Goal: Task Accomplishment & Management: Manage account settings

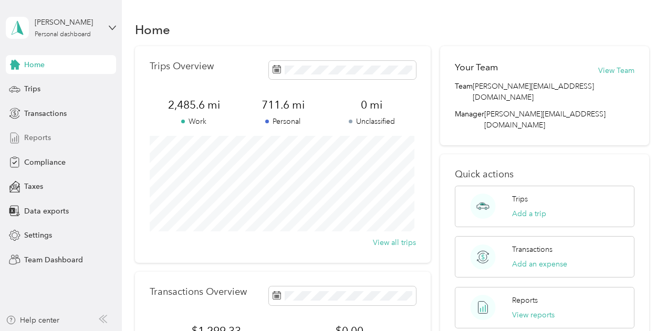
click at [32, 139] on span "Reports" at bounding box center [37, 137] width 27 height 11
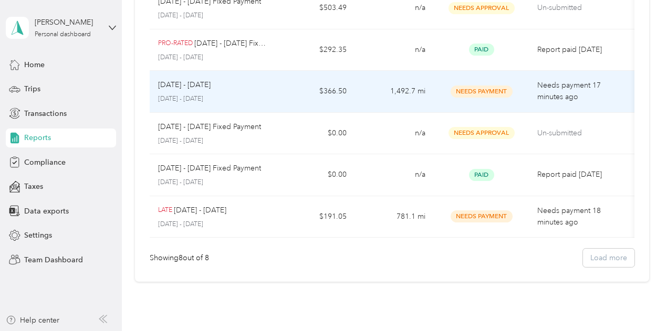
scroll to position [224, 0]
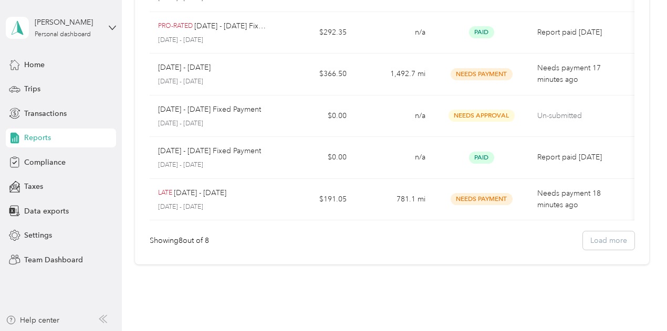
click at [50, 248] on div "Home Trips Transactions Reports Compliance Taxes Data exports Settings Team Das…" at bounding box center [61, 162] width 110 height 214
click at [50, 253] on div "Team Dashboard" at bounding box center [61, 260] width 110 height 19
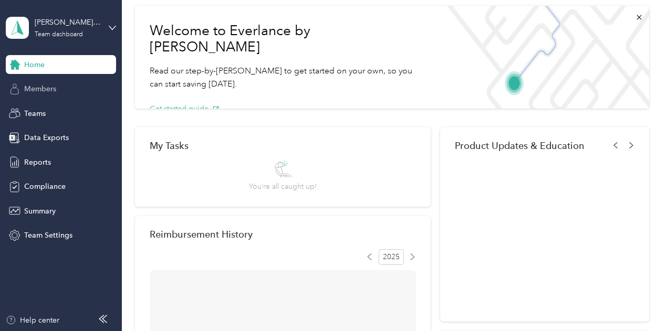
scroll to position [224, 0]
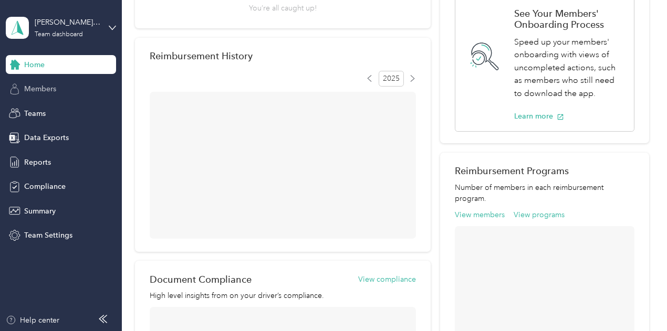
click at [60, 96] on div "Members" at bounding box center [61, 89] width 110 height 19
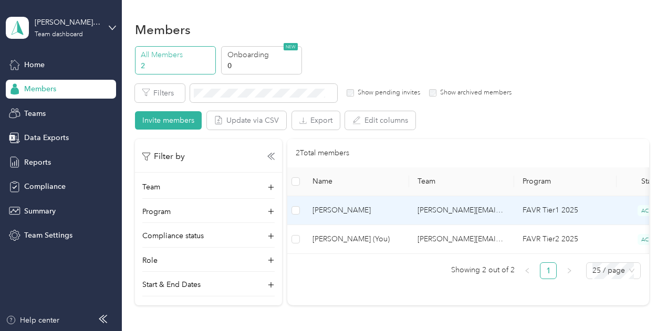
click at [355, 217] on td "[PERSON_NAME]" at bounding box center [356, 210] width 105 height 29
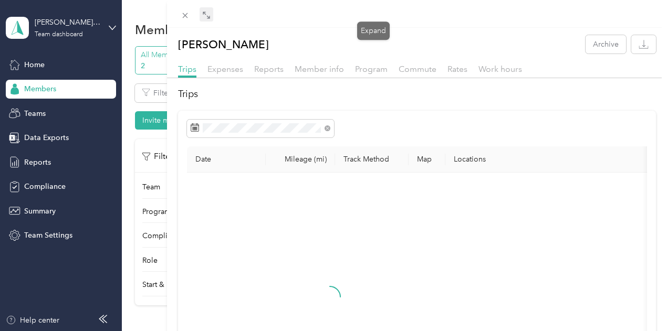
click at [211, 12] on icon at bounding box center [206, 15] width 8 height 8
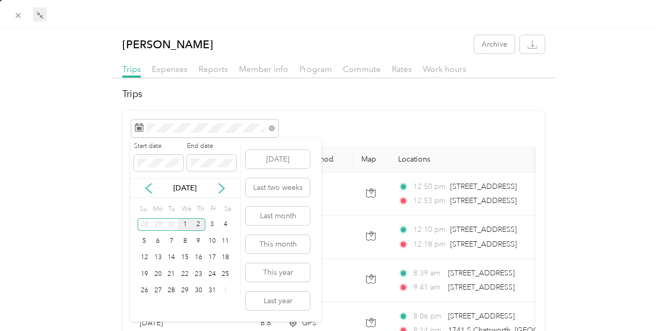
click at [187, 228] on div "1" at bounding box center [185, 224] width 14 height 13
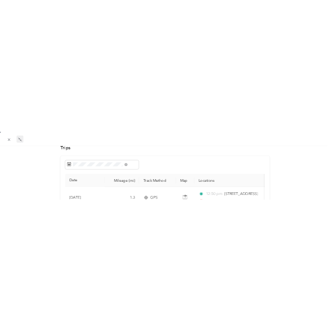
scroll to position [36, 0]
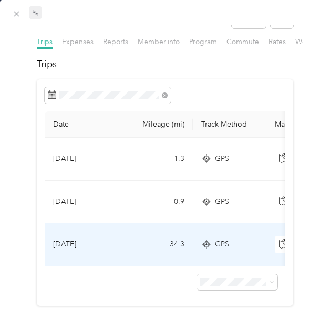
click at [110, 243] on td "[DATE]" at bounding box center [84, 244] width 79 height 43
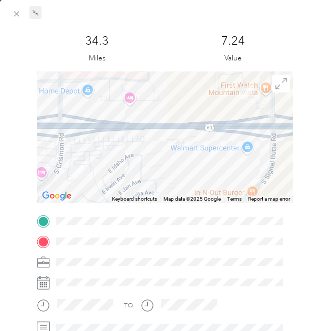
drag, startPoint x: 227, startPoint y: 133, endPoint x: 95, endPoint y: 181, distance: 140.9
click at [95, 181] on div at bounding box center [165, 136] width 256 height 131
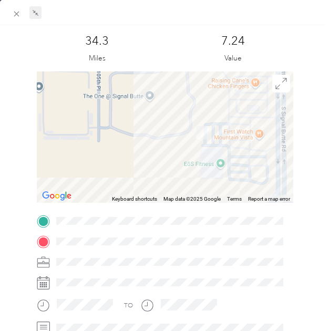
drag, startPoint x: 224, startPoint y: 100, endPoint x: 173, endPoint y: 154, distance: 73.9
click at [173, 154] on div at bounding box center [165, 136] width 256 height 131
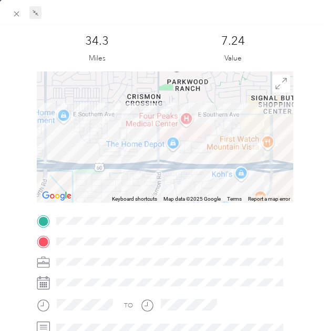
drag, startPoint x: 230, startPoint y: 162, endPoint x: 273, endPoint y: 144, distance: 46.6
click at [325, 141] on html "[PERSON_NAME][EMAIL_ADDRESS][DOMAIN_NAME] Team dashboard Home Members Teams Dat…" at bounding box center [162, 165] width 325 height 331
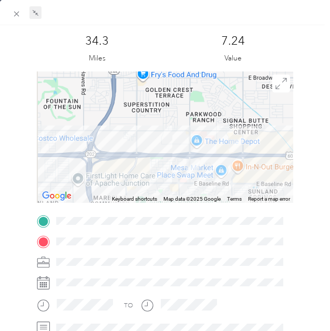
drag, startPoint x: 85, startPoint y: 162, endPoint x: 303, endPoint y: 166, distance: 218.0
click at [303, 166] on div "BACK [PERSON_NAME] Trips Trip details Trip details This trip cannot be edited b…" at bounding box center [165, 244] width 330 height 497
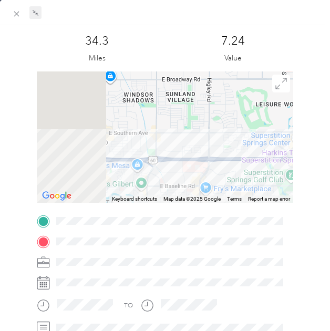
drag, startPoint x: 189, startPoint y: 165, endPoint x: 349, endPoint y: 159, distance: 160.3
click at [325, 159] on html "[PERSON_NAME][EMAIL_ADDRESS][DOMAIN_NAME] Team dashboard Home Members Teams Dat…" at bounding box center [162, 165] width 325 height 331
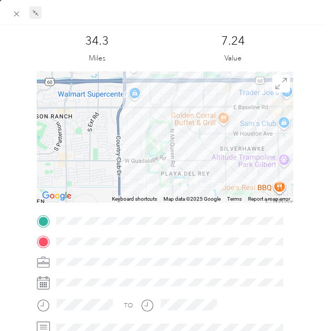
drag, startPoint x: 73, startPoint y: 161, endPoint x: 202, endPoint y: 95, distance: 144.7
click at [202, 95] on div at bounding box center [165, 136] width 256 height 131
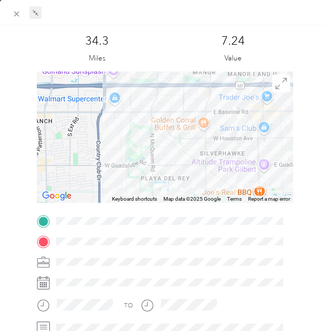
drag, startPoint x: 165, startPoint y: 152, endPoint x: 123, endPoint y: 164, distance: 43.7
click at [123, 164] on div at bounding box center [165, 136] width 256 height 131
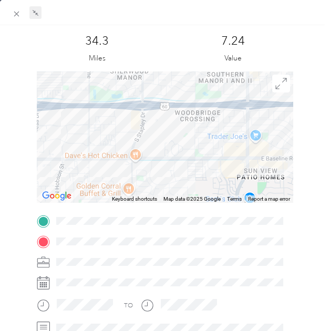
drag, startPoint x: 204, startPoint y: 122, endPoint x: 145, endPoint y: 168, distance: 74.1
click at [145, 168] on div at bounding box center [165, 136] width 256 height 131
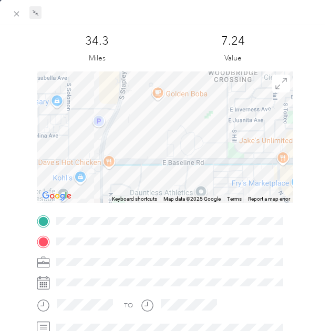
drag, startPoint x: 194, startPoint y: 146, endPoint x: 53, endPoint y: 143, distance: 141.3
click at [54, 143] on div at bounding box center [165, 136] width 256 height 131
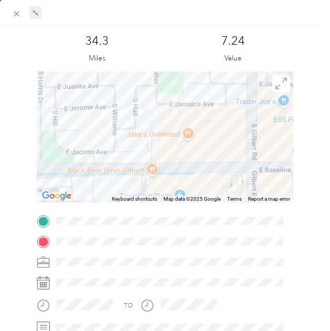
drag, startPoint x: 183, startPoint y: 144, endPoint x: 72, endPoint y: 129, distance: 111.3
click at [72, 129] on div at bounding box center [165, 136] width 256 height 131
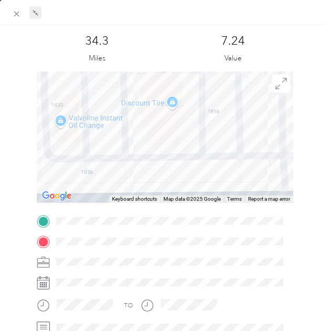
drag, startPoint x: 121, startPoint y: 147, endPoint x: 209, endPoint y: 90, distance: 104.9
click at [209, 90] on div at bounding box center [165, 136] width 256 height 131
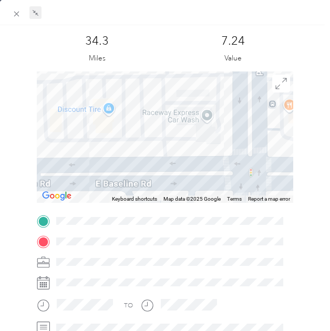
drag, startPoint x: 201, startPoint y: 102, endPoint x: 153, endPoint y: 158, distance: 73.4
click at [153, 156] on div at bounding box center [165, 136] width 256 height 131
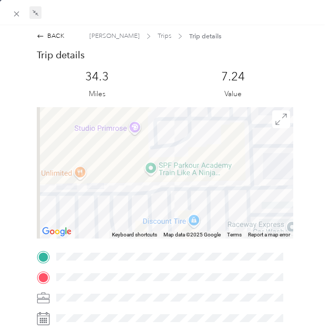
click at [157, 33] on div "[PERSON_NAME] Trips Trip details" at bounding box center [155, 36] width 132 height 9
click at [158, 35] on span "Trips" at bounding box center [165, 36] width 14 height 9
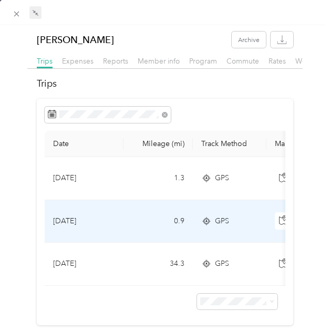
click at [121, 233] on td "[DATE]" at bounding box center [84, 221] width 79 height 43
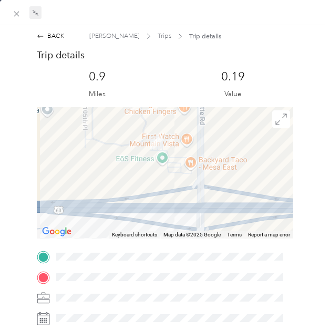
drag, startPoint x: 247, startPoint y: 169, endPoint x: 243, endPoint y: 286, distance: 117.7
click at [243, 286] on div "Trip details This trip cannot be edited because it is either under review, appr…" at bounding box center [165, 260] width 256 height 423
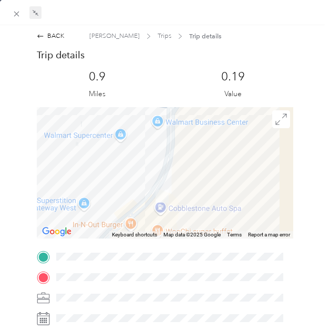
drag, startPoint x: 154, startPoint y: 213, endPoint x: 126, endPoint y: 85, distance: 131.3
click at [126, 86] on div "Trip details This trip cannot be edited because it is either under review, appr…" at bounding box center [165, 260] width 256 height 423
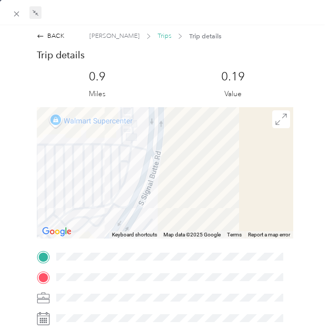
click at [158, 39] on span "Trips" at bounding box center [165, 36] width 14 height 9
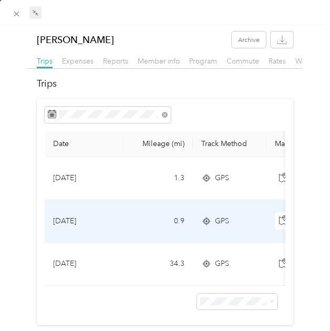
click at [86, 179] on td "[DATE]" at bounding box center [84, 178] width 79 height 43
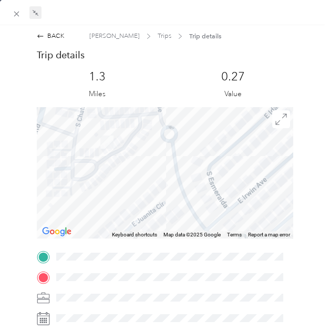
drag, startPoint x: 67, startPoint y: 150, endPoint x: 114, endPoint y: 169, distance: 50.9
click at [114, 169] on div at bounding box center [165, 172] width 256 height 131
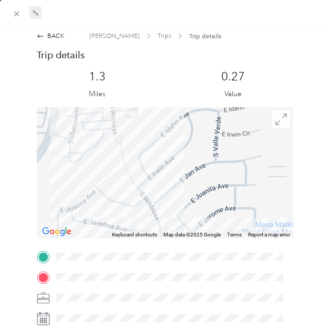
drag, startPoint x: 113, startPoint y: 172, endPoint x: 51, endPoint y: 153, distance: 65.5
click at [53, 153] on div at bounding box center [165, 172] width 256 height 131
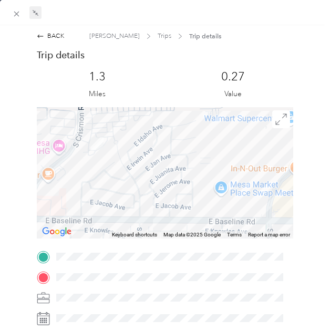
drag, startPoint x: 182, startPoint y: 168, endPoint x: 114, endPoint y: 161, distance: 68.0
click at [114, 161] on div at bounding box center [165, 172] width 256 height 131
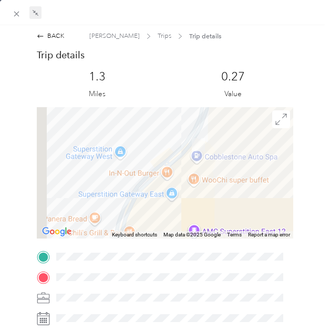
drag, startPoint x: 159, startPoint y: 164, endPoint x: 350, endPoint y: 154, distance: 192.0
click at [325, 154] on html "[PERSON_NAME][EMAIL_ADDRESS][DOMAIN_NAME] Team dashboard Home Members Teams Dat…" at bounding box center [162, 165] width 325 height 331
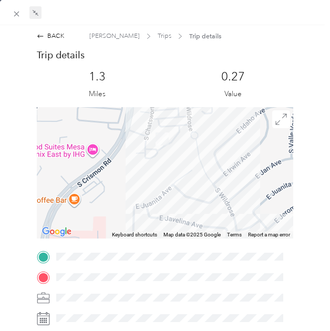
drag, startPoint x: 208, startPoint y: 160, endPoint x: 165, endPoint y: 204, distance: 61.3
click at [165, 204] on div at bounding box center [165, 172] width 256 height 131
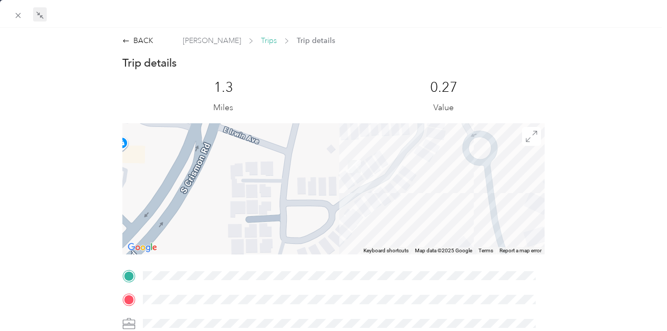
click at [261, 39] on span "Trips" at bounding box center [269, 40] width 16 height 11
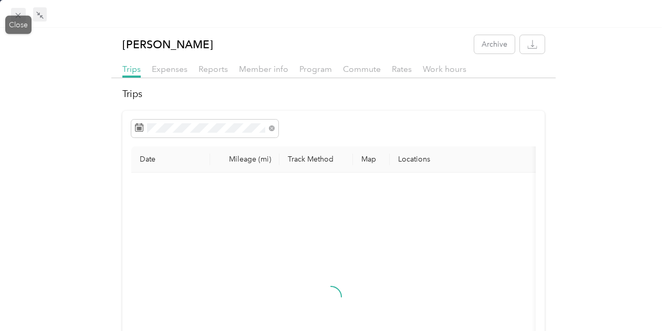
click at [16, 9] on span at bounding box center [18, 15] width 15 height 15
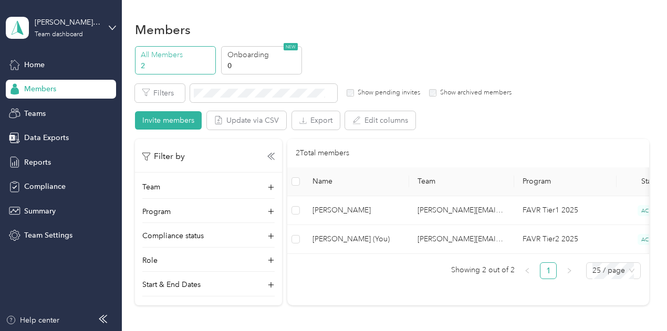
click at [53, 49] on div "[PERSON_NAME][EMAIL_ADDRESS][DOMAIN_NAME] Team dashboard Home Members Teams Dat…" at bounding box center [61, 122] width 110 height 245
click at [36, 61] on span "Home" at bounding box center [34, 64] width 20 height 11
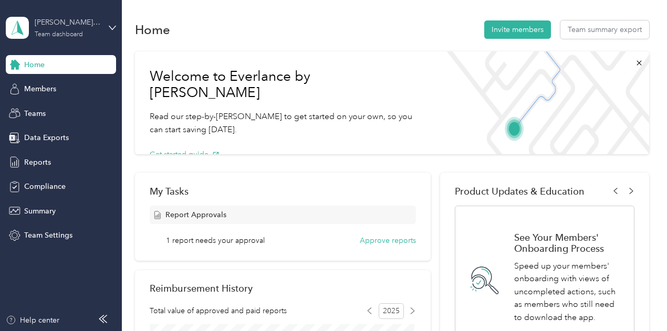
click at [57, 34] on div "Team dashboard" at bounding box center [59, 35] width 48 height 6
click at [46, 109] on div "Personal dashboard" at bounding box center [48, 106] width 66 height 11
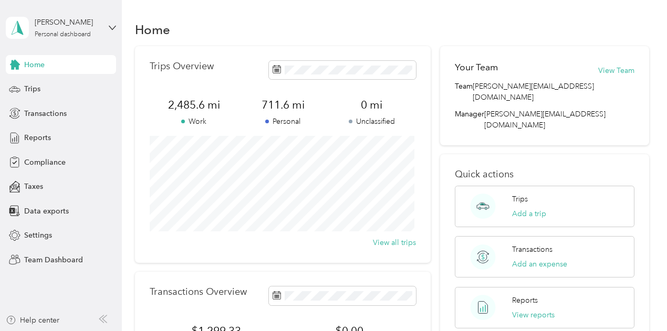
click at [38, 68] on span "Home" at bounding box center [34, 64] width 20 height 11
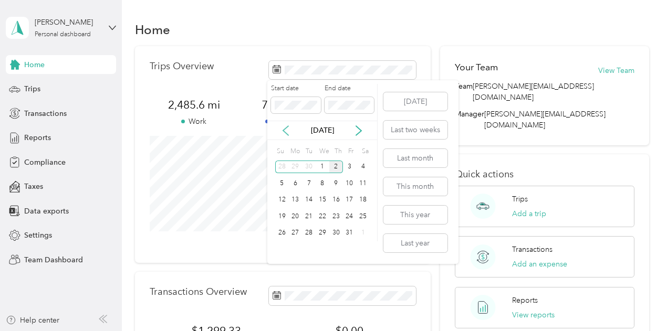
click at [280, 131] on div "[DATE]" at bounding box center [322, 130] width 110 height 11
click at [341, 236] on div "30" at bounding box center [336, 233] width 14 height 13
click at [334, 236] on div "30" at bounding box center [336, 233] width 14 height 13
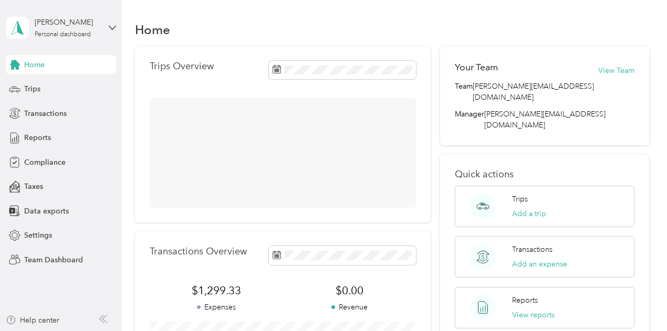
click at [313, 58] on div "Trips Overview" at bounding box center [283, 134] width 296 height 176
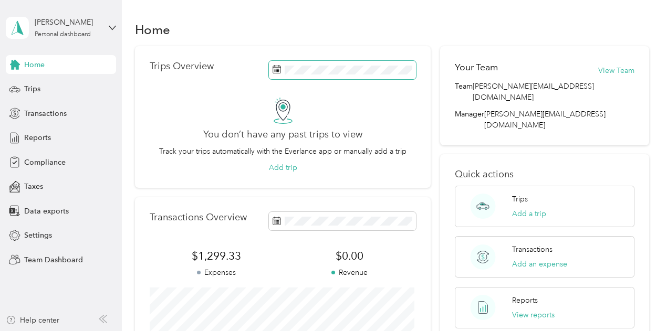
click at [313, 63] on span at bounding box center [342, 70] width 147 height 18
click at [304, 77] on span at bounding box center [342, 70] width 147 height 18
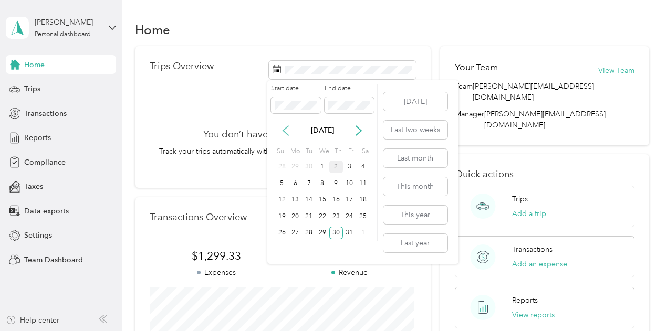
click at [282, 128] on icon at bounding box center [285, 131] width 11 height 11
click at [309, 233] on div "30" at bounding box center [309, 233] width 14 height 13
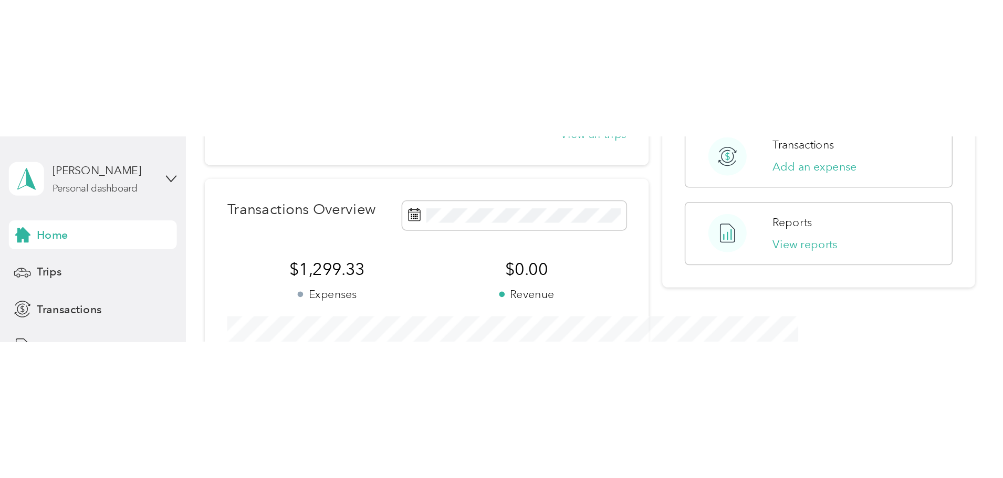
scroll to position [97, 0]
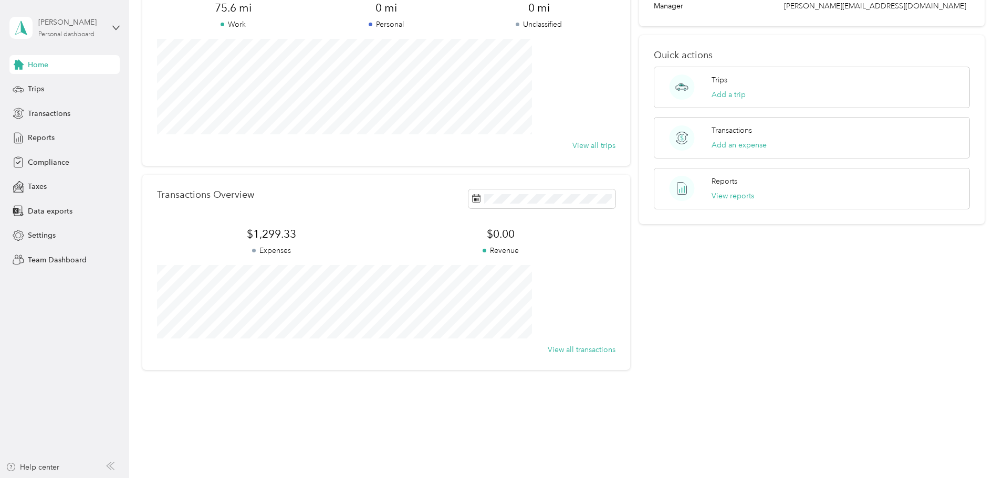
click at [95, 34] on div "Personal dashboard" at bounding box center [66, 35] width 56 height 6
click at [74, 84] on div "Team dashboard" at bounding box center [47, 81] width 56 height 11
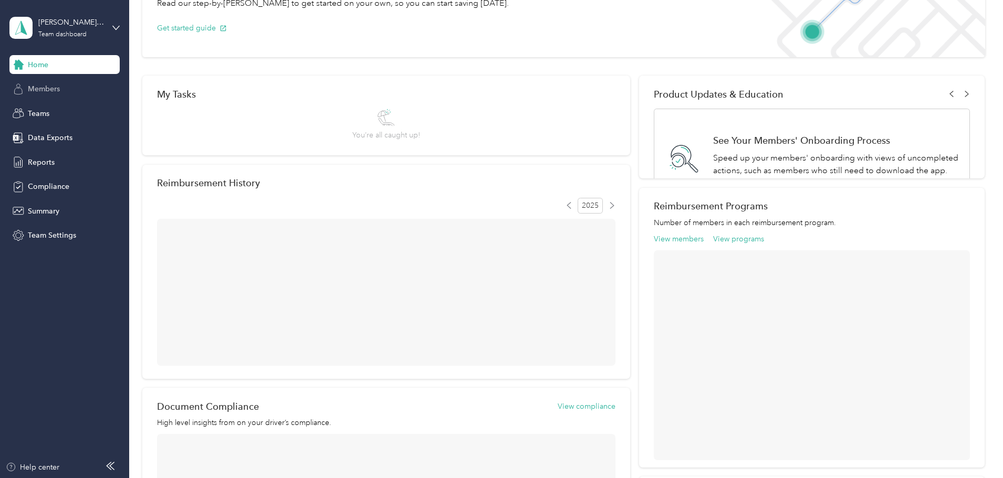
click at [78, 93] on div "Members" at bounding box center [64, 89] width 110 height 19
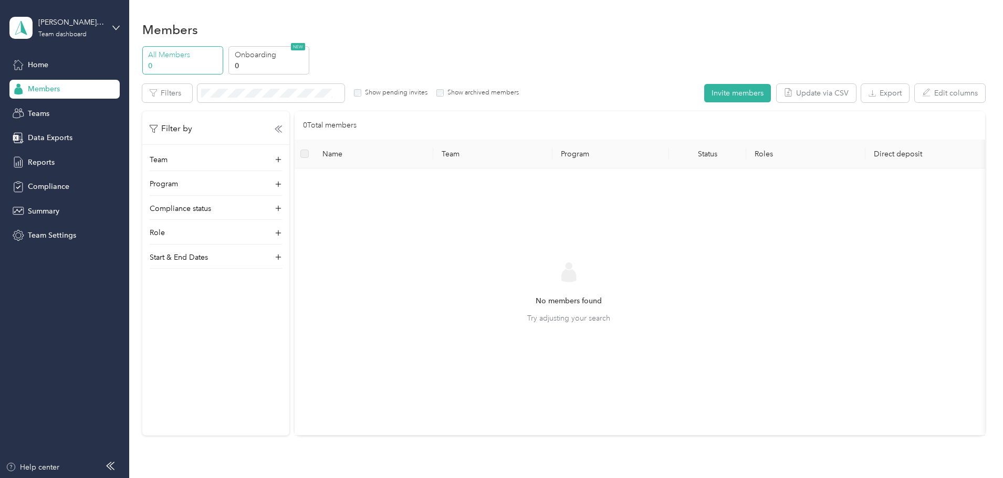
click at [86, 90] on div "Members" at bounding box center [64, 89] width 110 height 19
click at [306, 63] on p "0" at bounding box center [270, 65] width 71 height 11
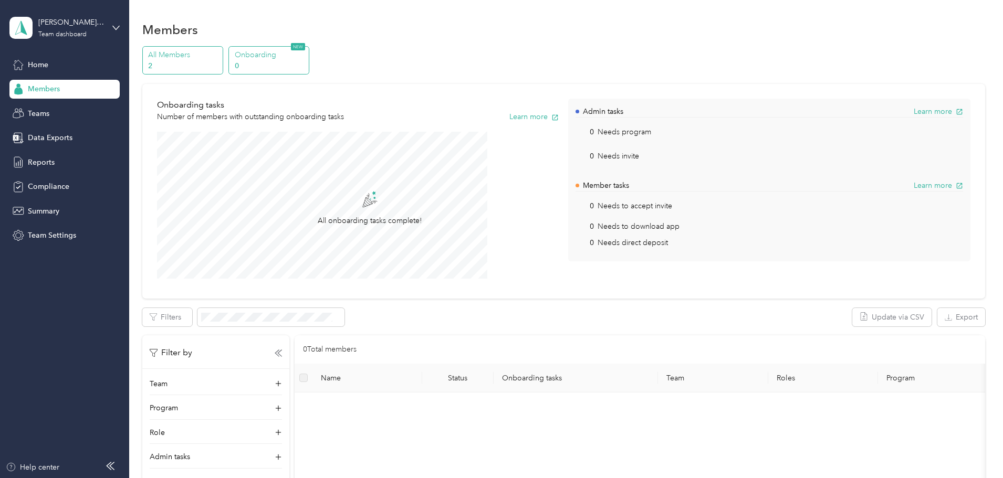
click at [220, 65] on p "2" at bounding box center [183, 65] width 71 height 11
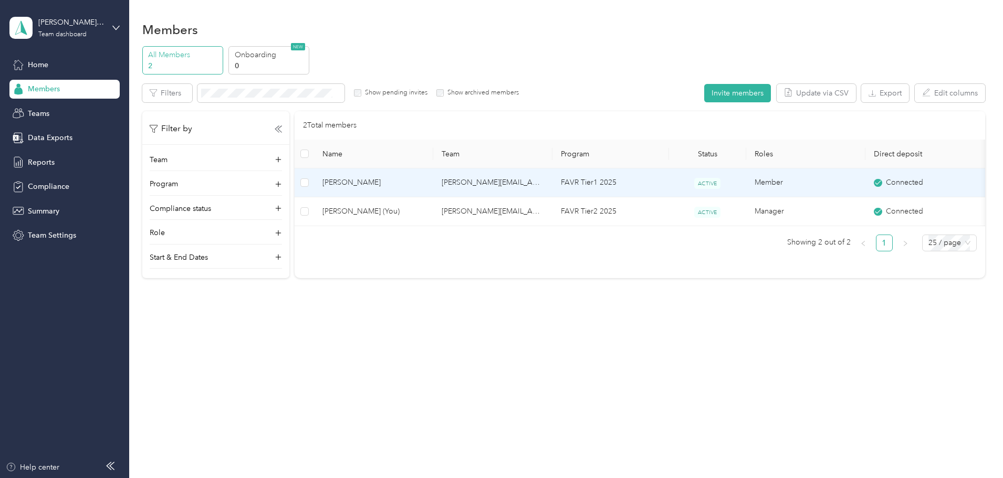
click at [502, 179] on td "[PERSON_NAME][EMAIL_ADDRESS][DOMAIN_NAME]" at bounding box center [492, 183] width 119 height 29
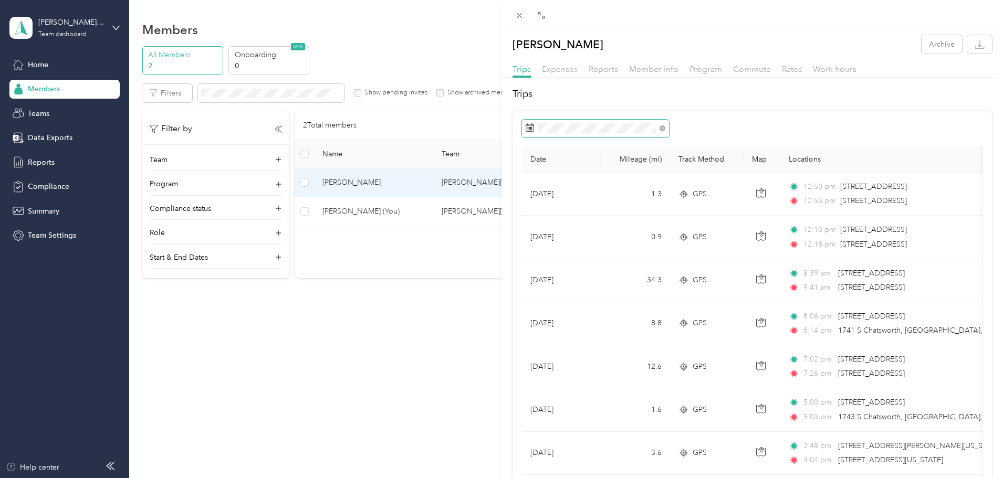
click at [570, 123] on span at bounding box center [595, 129] width 147 height 18
click at [543, 188] on icon at bounding box center [540, 188] width 11 height 11
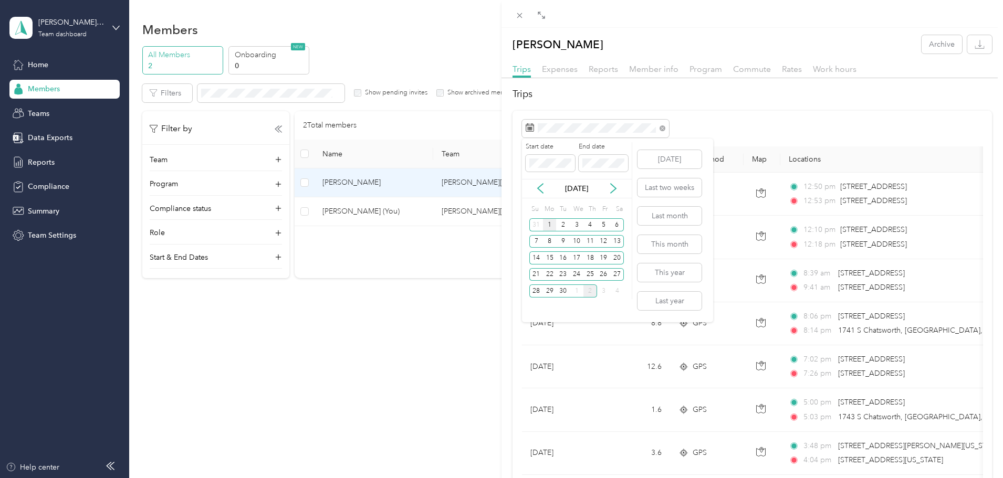
click at [548, 225] on div "1" at bounding box center [550, 224] width 14 height 13
click at [562, 294] on div "30" at bounding box center [563, 291] width 14 height 13
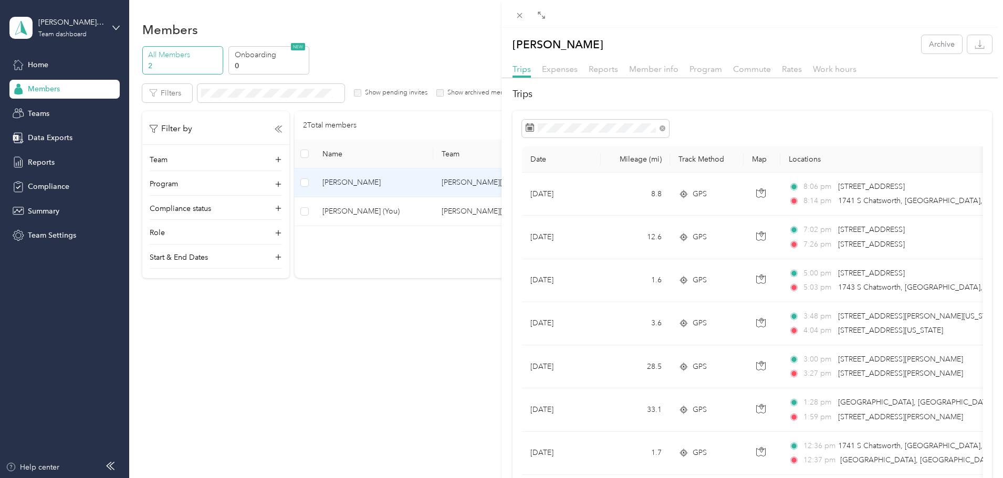
click at [548, 159] on th "Date" at bounding box center [561, 160] width 79 height 26
click at [543, 159] on th "Date" at bounding box center [561, 160] width 79 height 26
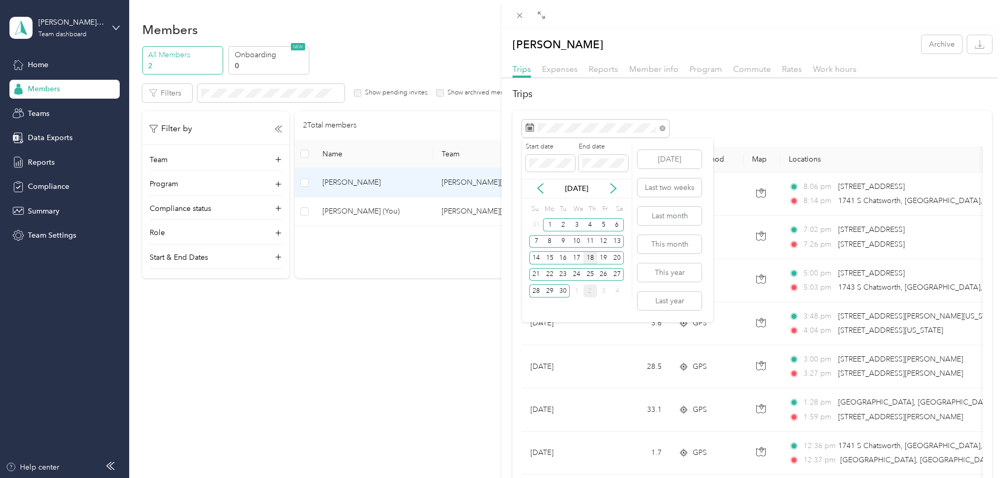
click at [590, 254] on div "18" at bounding box center [591, 258] width 14 height 13
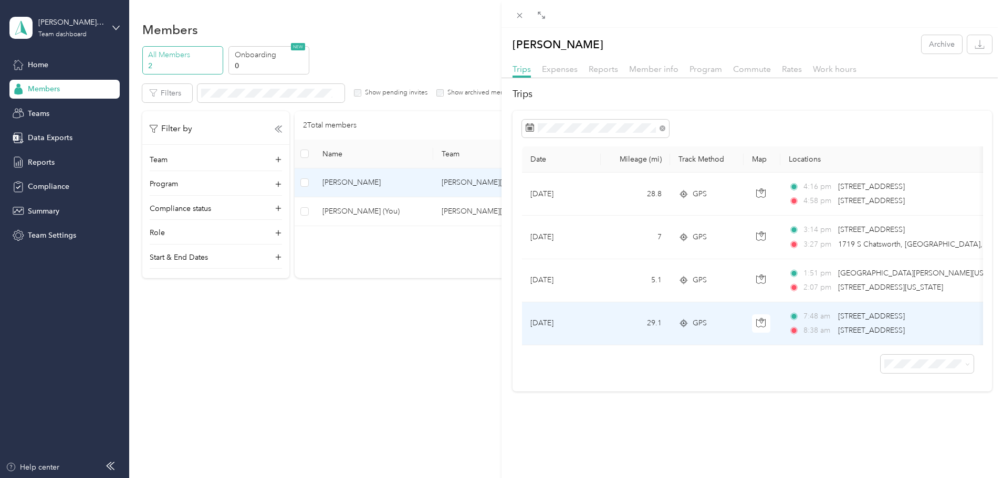
click at [629, 334] on td "29.1" at bounding box center [635, 324] width 69 height 43
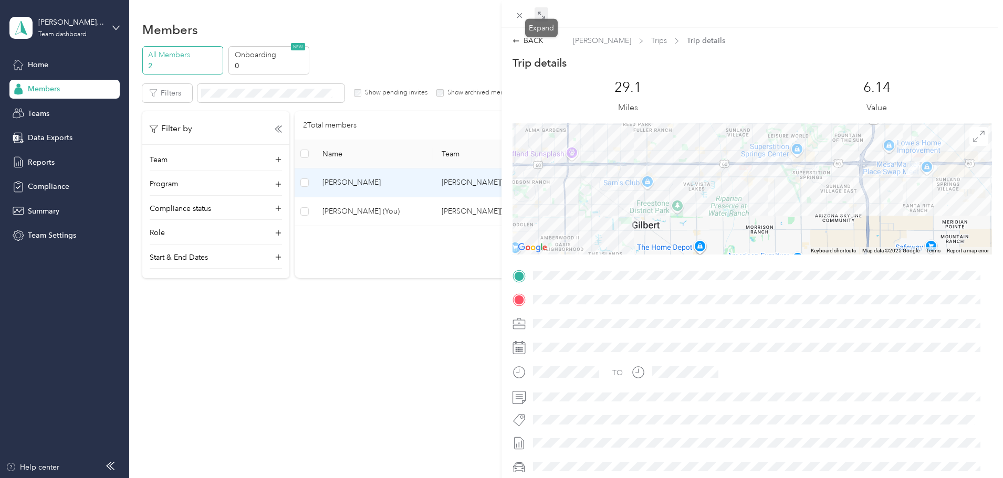
click at [541, 15] on icon at bounding box center [541, 15] width 8 height 8
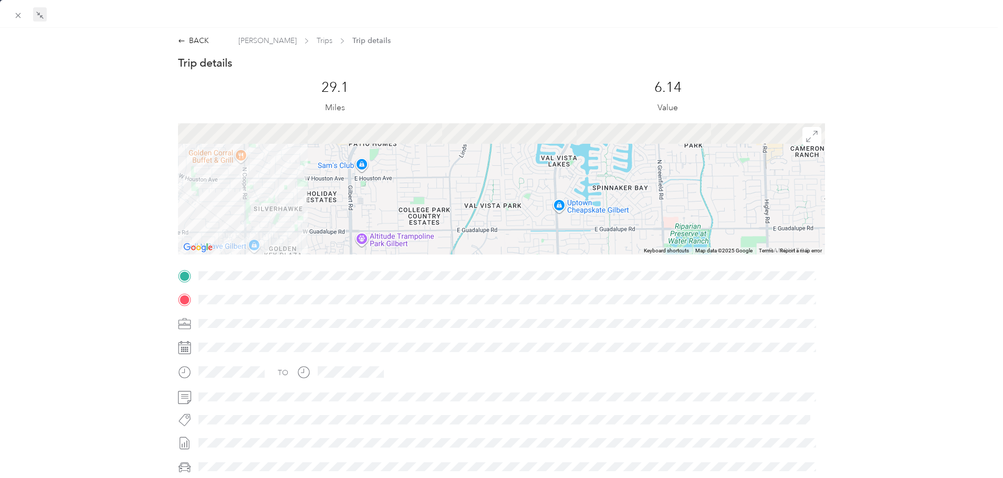
drag, startPoint x: 538, startPoint y: 173, endPoint x: 360, endPoint y: 230, distance: 186.4
click at [360, 230] on div at bounding box center [501, 188] width 647 height 131
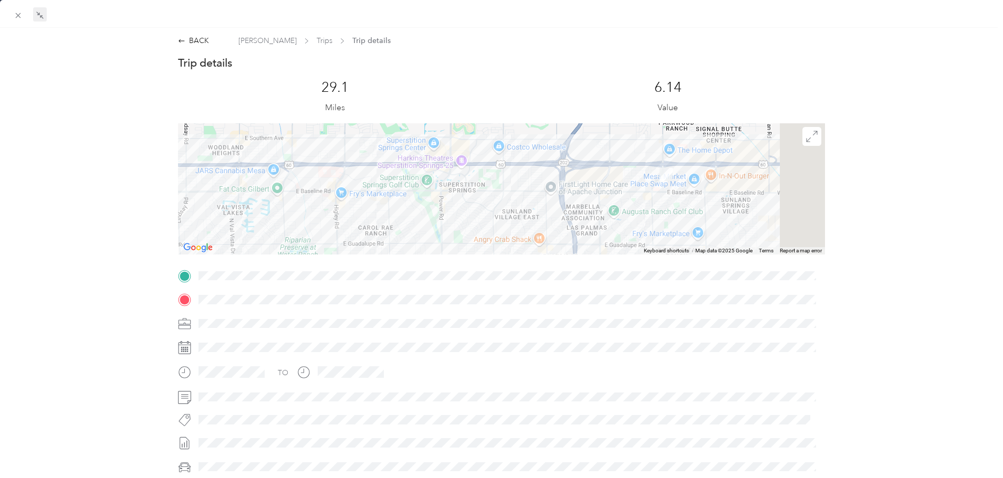
drag, startPoint x: 711, startPoint y: 196, endPoint x: 452, endPoint y: 188, distance: 259.6
click at [452, 188] on div at bounding box center [501, 188] width 647 height 131
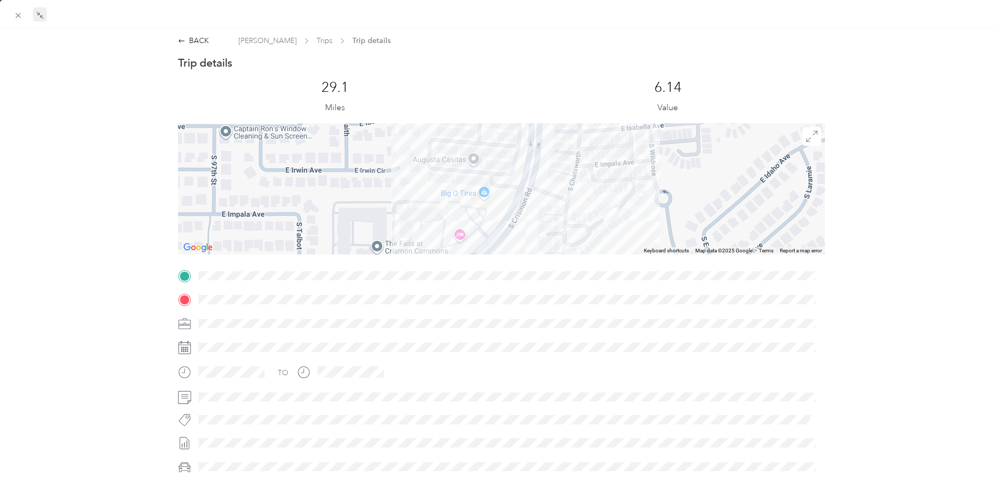
drag, startPoint x: 565, startPoint y: 194, endPoint x: 557, endPoint y: 201, distance: 10.5
click at [556, 202] on div at bounding box center [501, 188] width 647 height 131
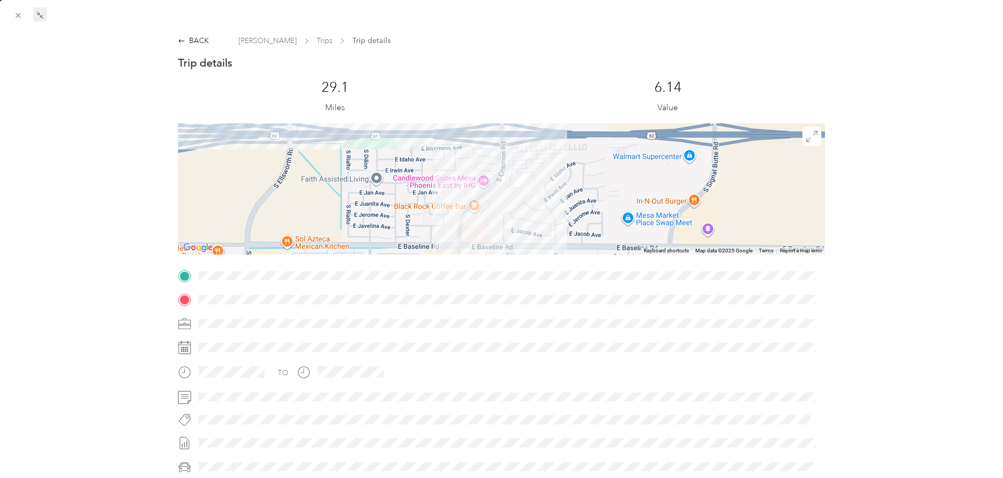
drag, startPoint x: 314, startPoint y: 194, endPoint x: 505, endPoint y: 204, distance: 192.0
click at [500, 205] on div "BACK Chase Atkins Trips Trip details Trip details This trip cannot be edited be…" at bounding box center [501, 239] width 1003 height 478
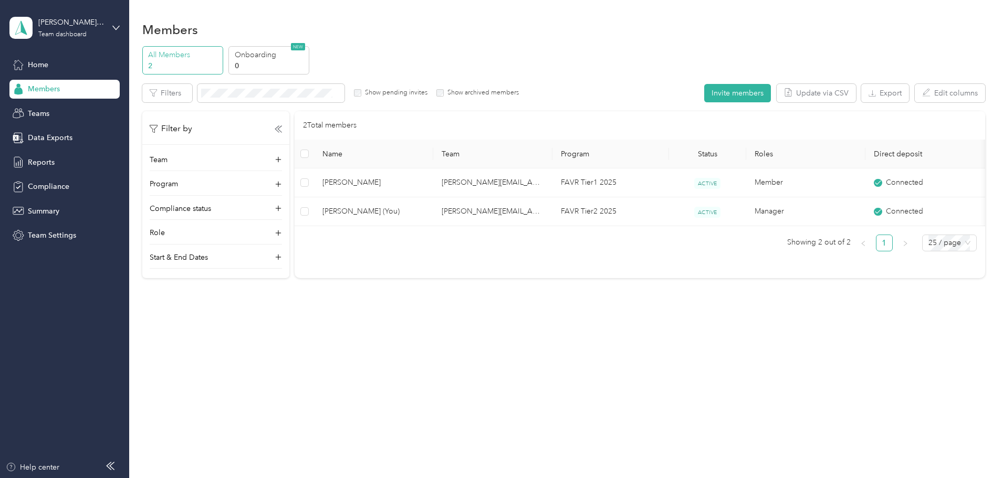
scroll to position [146, 0]
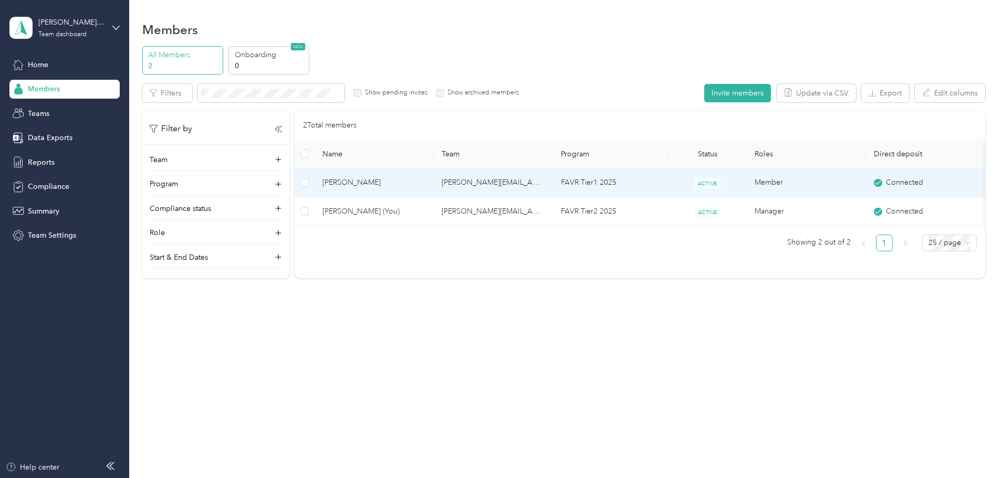
click at [490, 185] on td "[PERSON_NAME][EMAIL_ADDRESS][DOMAIN_NAME]" at bounding box center [492, 183] width 119 height 29
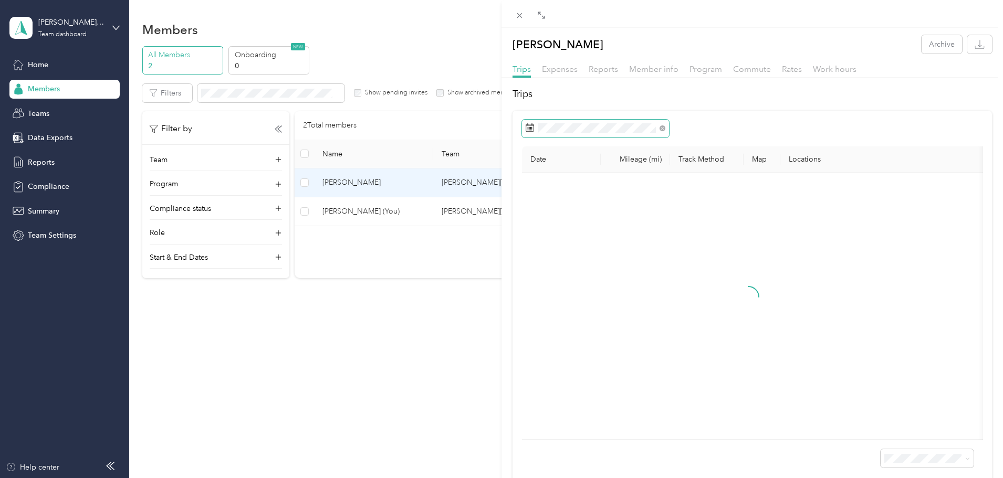
click at [572, 138] on div "Date Mileage (mi) Track Method Map Locations Mileage value Purpose" at bounding box center [753, 299] width 480 height 376
click at [574, 133] on span at bounding box center [595, 129] width 147 height 18
click at [534, 185] on div "[DATE]" at bounding box center [577, 188] width 110 height 11
click at [539, 185] on icon at bounding box center [540, 188] width 11 height 11
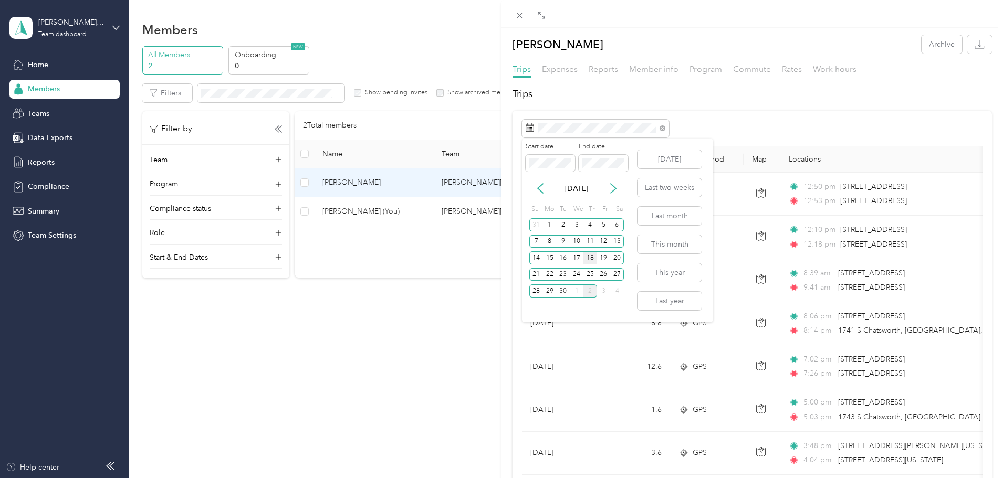
click at [591, 258] on div "18" at bounding box center [591, 258] width 14 height 13
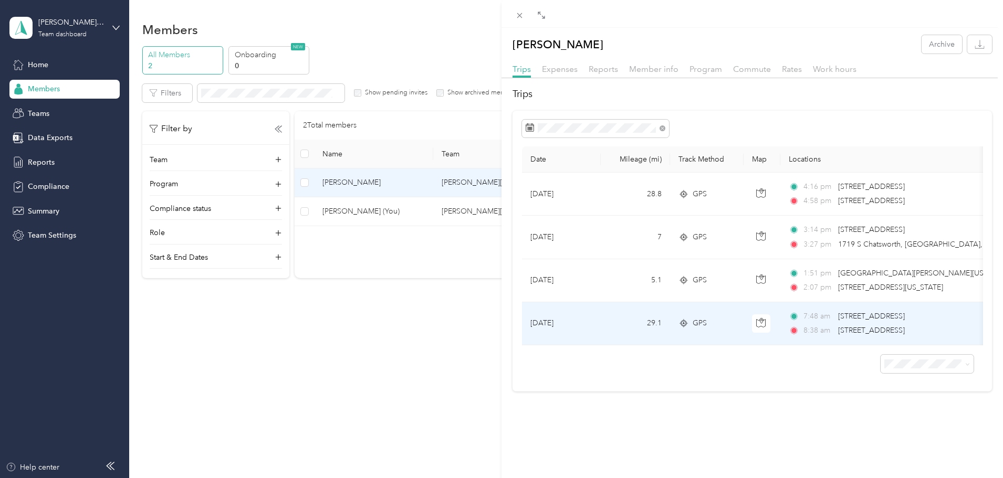
click at [610, 326] on td "29.1" at bounding box center [635, 324] width 69 height 43
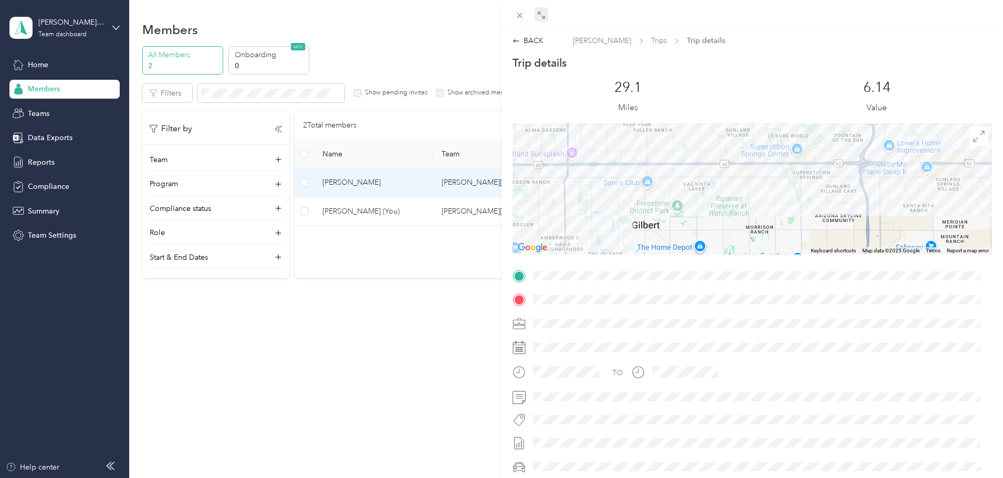
click at [542, 478] on div "Drag to resize Click to close BACK Chase Atkins Trips Trip details Trip details…" at bounding box center [499, 478] width 998 height 0
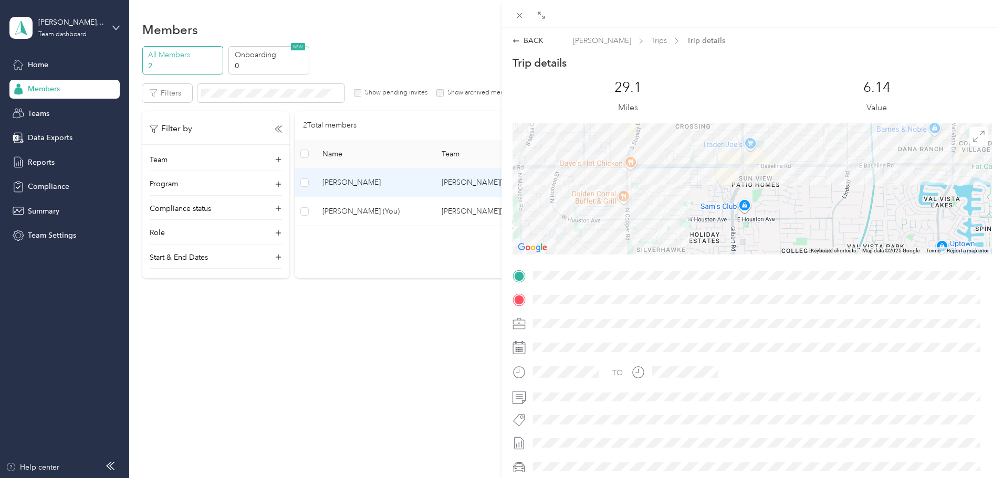
drag, startPoint x: 723, startPoint y: 218, endPoint x: 681, endPoint y: 267, distance: 64.5
click at [695, 292] on div "Trip details This trip cannot be edited because it is either under review, appr…" at bounding box center [753, 290] width 480 height 468
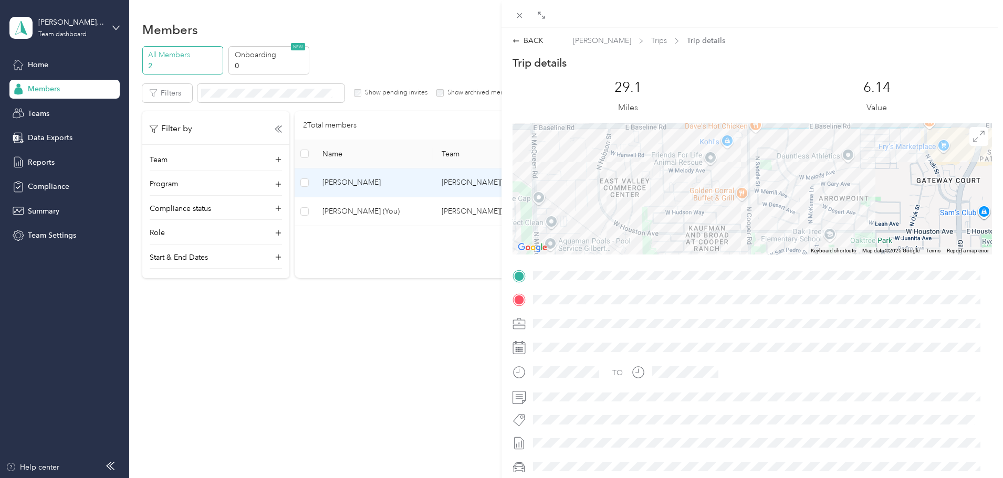
drag, startPoint x: 699, startPoint y: 200, endPoint x: 830, endPoint y: 65, distance: 188.7
click at [829, 65] on div "Trip details This trip cannot be edited because it is either under review, appr…" at bounding box center [753, 290] width 480 height 468
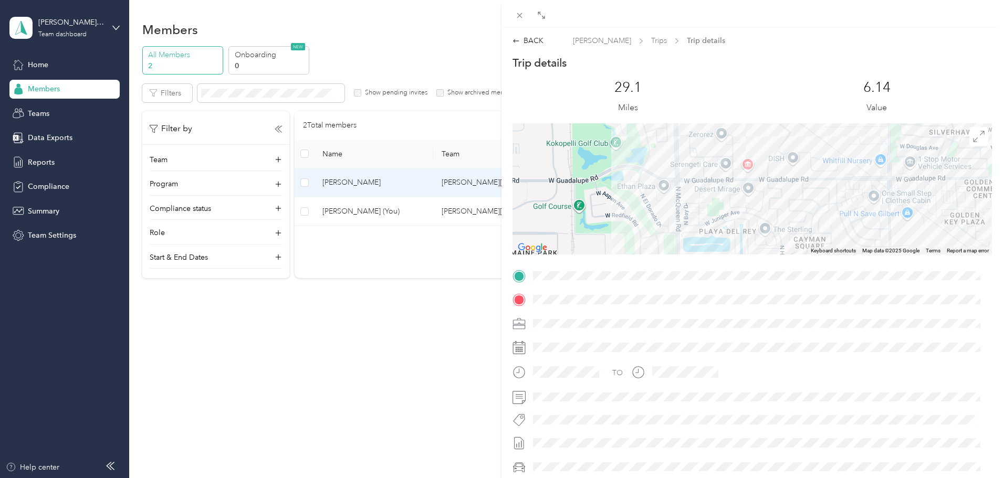
drag, startPoint x: 711, startPoint y: 200, endPoint x: 826, endPoint y: 89, distance: 159.7
click at [826, 89] on div "Trip details This trip cannot be edited because it is either under review, appr…" at bounding box center [753, 290] width 480 height 468
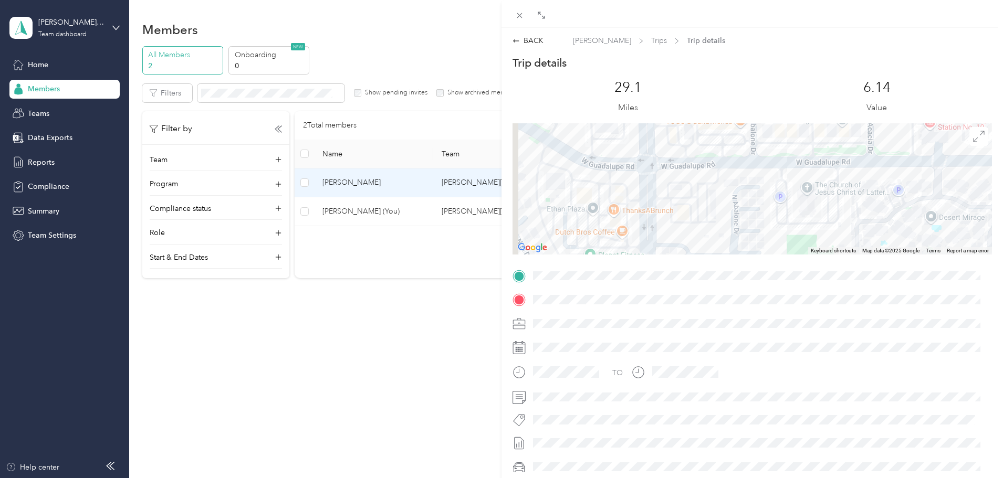
drag, startPoint x: 619, startPoint y: 225, endPoint x: 677, endPoint y: 216, distance: 58.5
click at [676, 216] on div at bounding box center [753, 188] width 480 height 131
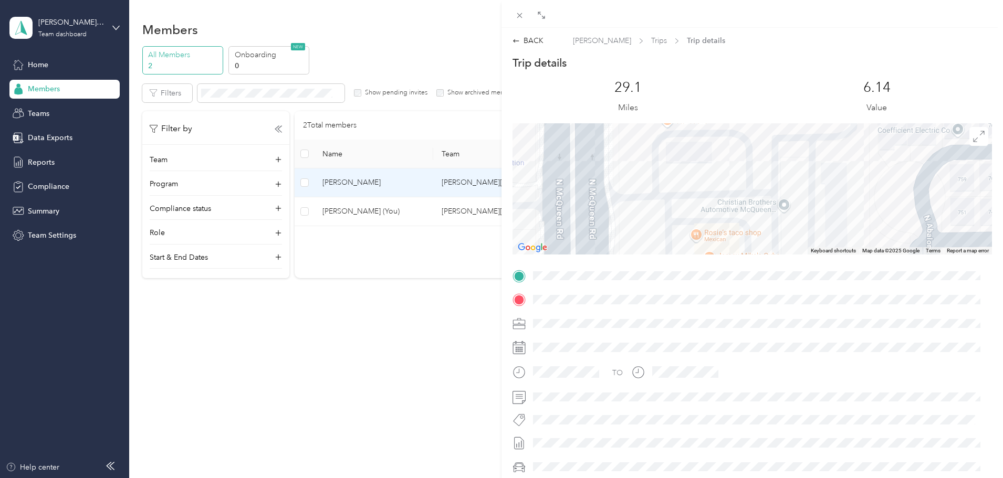
drag, startPoint x: 576, startPoint y: 203, endPoint x: 630, endPoint y: 143, distance: 80.3
click at [627, 143] on div at bounding box center [753, 188] width 480 height 131
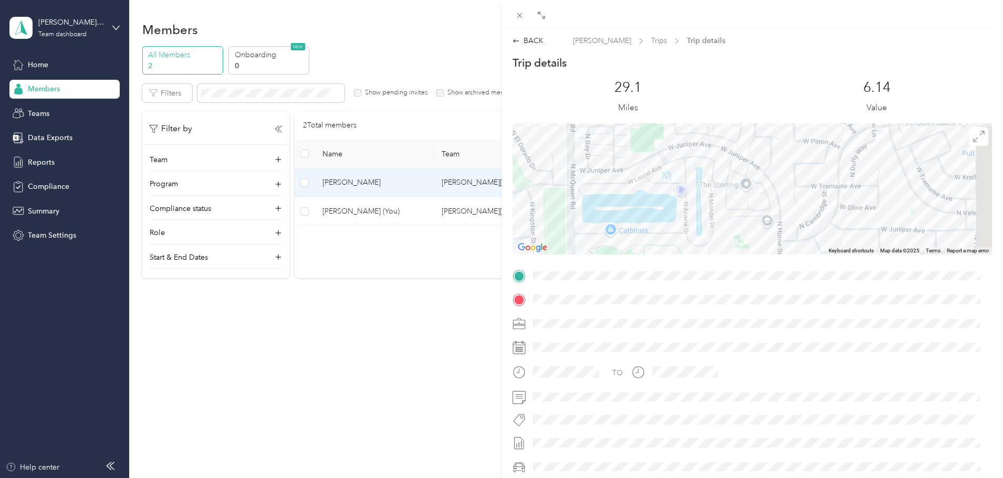
drag, startPoint x: 667, startPoint y: 201, endPoint x: 602, endPoint y: 142, distance: 87.0
click at [602, 142] on div at bounding box center [753, 188] width 480 height 131
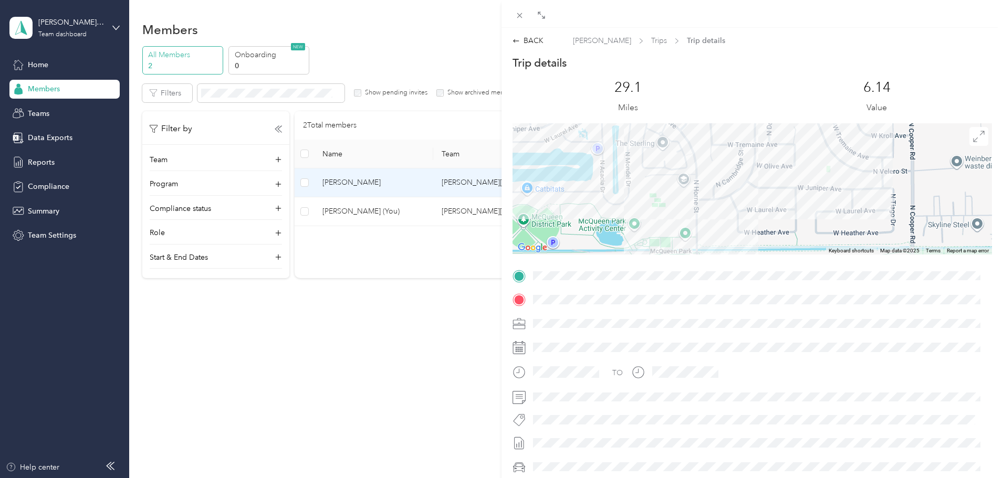
drag, startPoint x: 678, startPoint y: 196, endPoint x: 632, endPoint y: 178, distance: 49.0
click at [632, 178] on div at bounding box center [753, 188] width 480 height 131
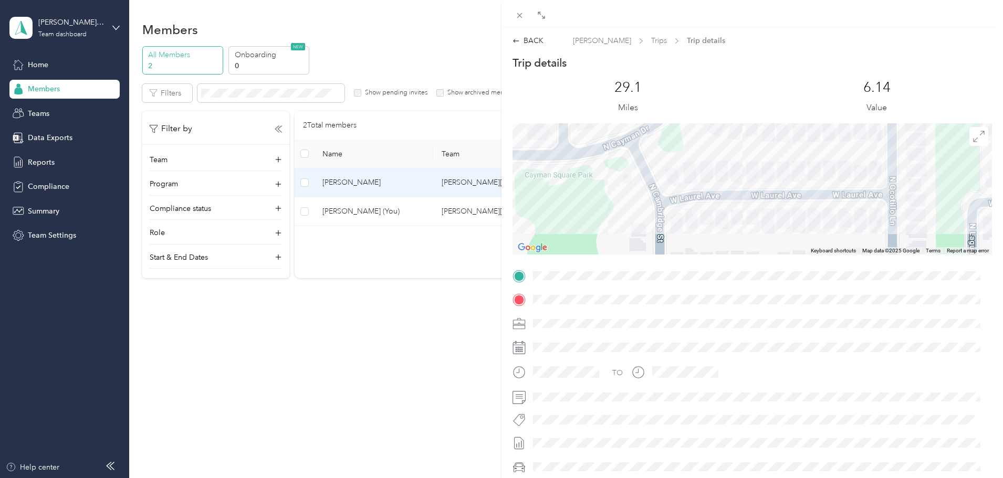
drag, startPoint x: 743, startPoint y: 192, endPoint x: 733, endPoint y: 251, distance: 60.3
click at [733, 250] on div at bounding box center [753, 188] width 480 height 131
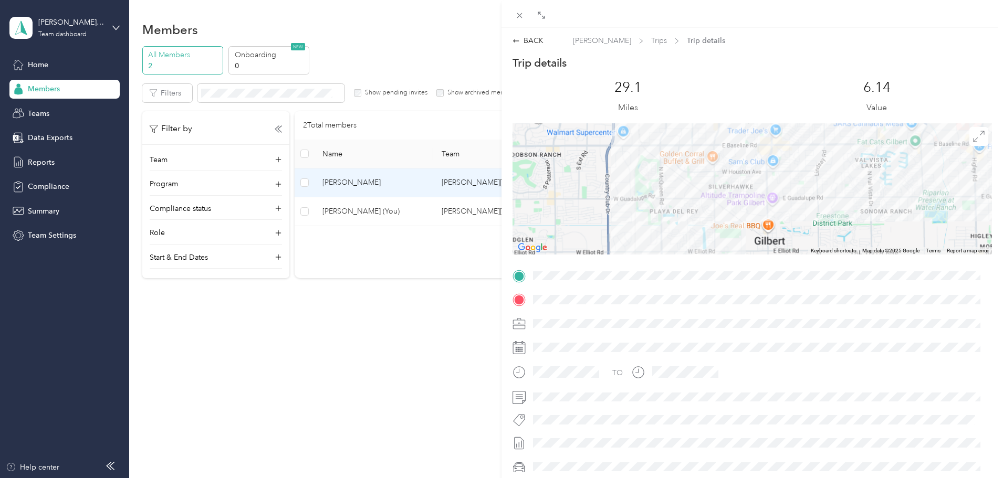
drag, startPoint x: 825, startPoint y: 210, endPoint x: 714, endPoint y: 234, distance: 113.8
click at [715, 234] on div at bounding box center [753, 188] width 480 height 131
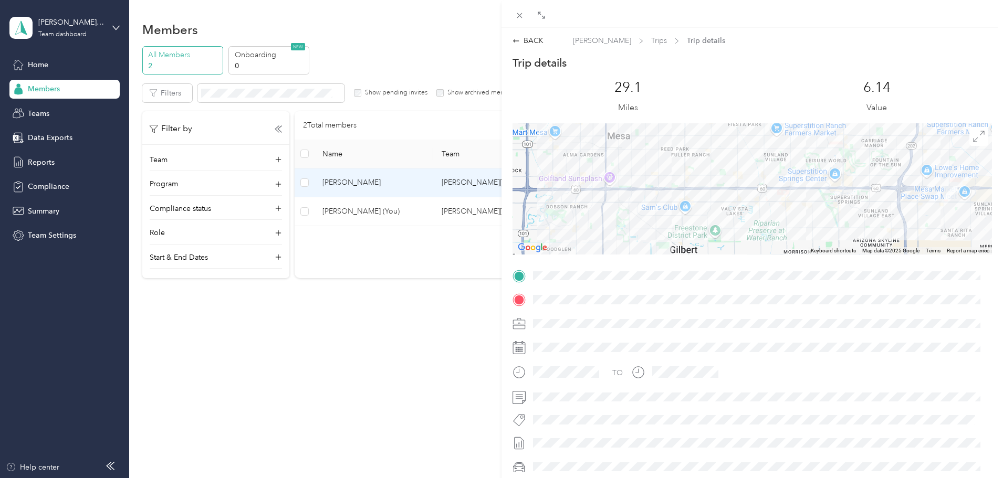
click at [69, 166] on div "BACK Chase Atkins Trips Trip details Trip details This trip cannot be edited be…" at bounding box center [501, 239] width 1003 height 478
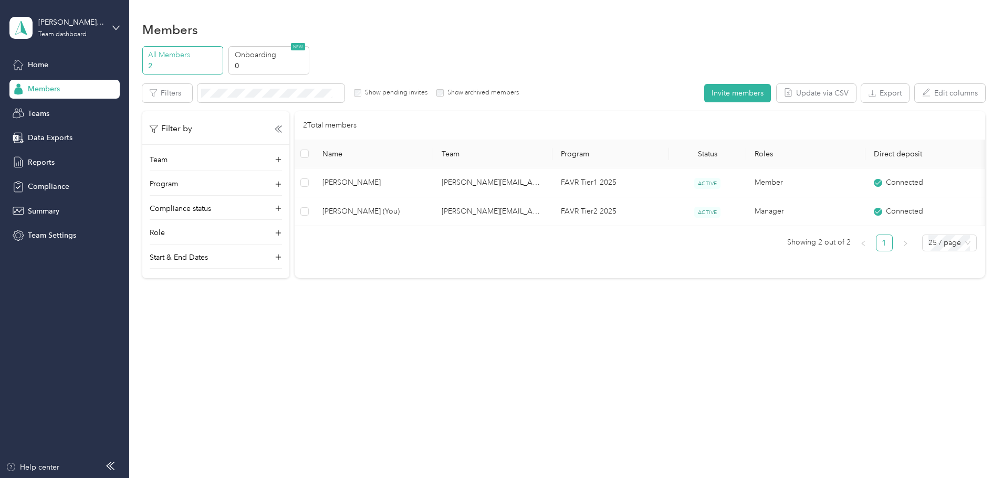
click at [54, 162] on div at bounding box center [501, 239] width 1003 height 478
click at [48, 162] on span "Reports" at bounding box center [41, 162] width 27 height 11
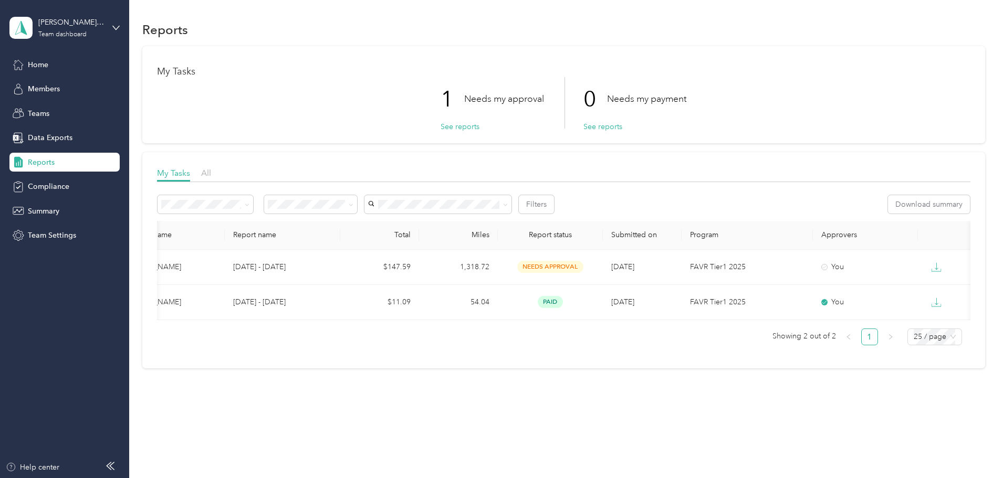
scroll to position [0, 202]
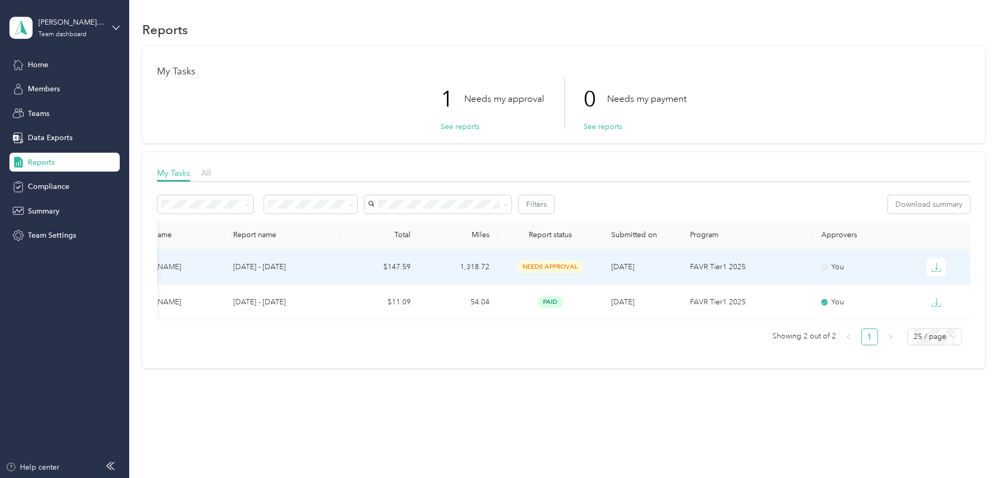
click at [517, 264] on span "needs approval" at bounding box center [550, 267] width 66 height 12
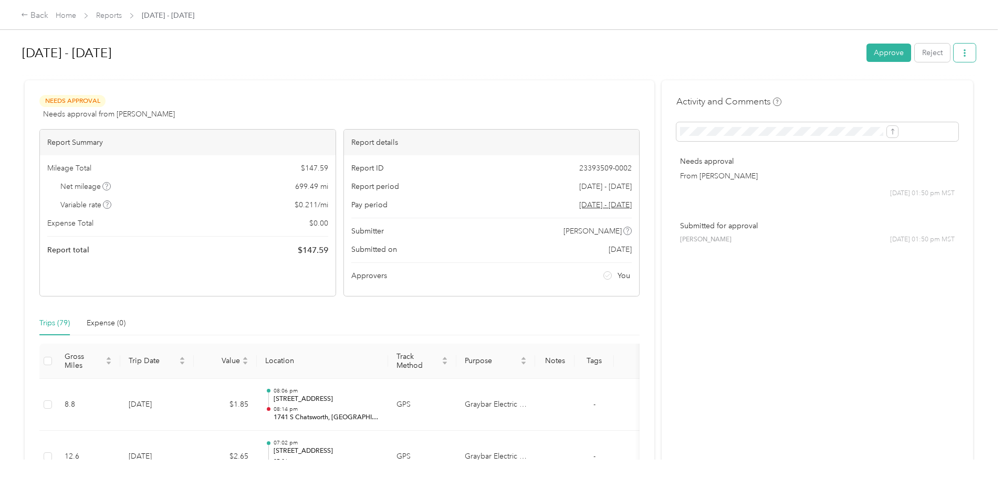
click at [954, 54] on button "button" at bounding box center [965, 53] width 22 height 18
click at [628, 73] on div at bounding box center [499, 75] width 954 height 11
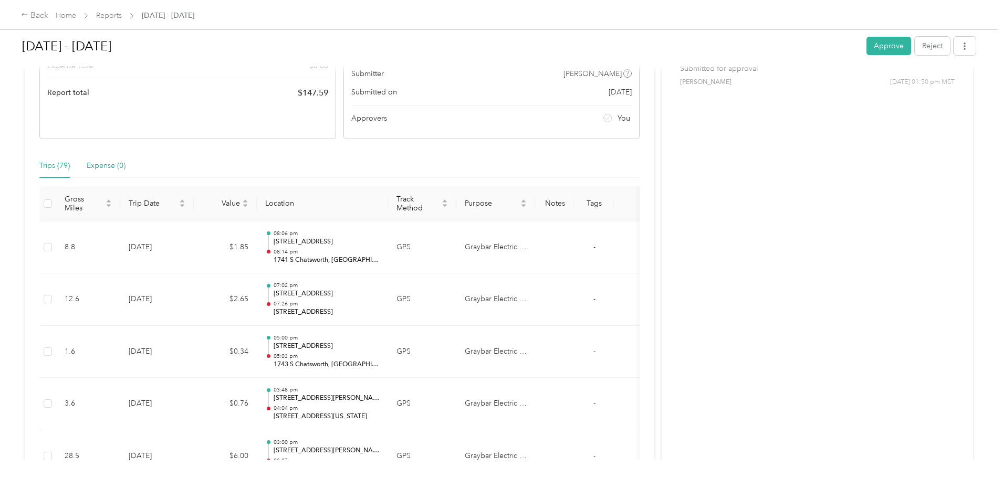
click at [126, 162] on div "Expense (0)" at bounding box center [106, 166] width 39 height 12
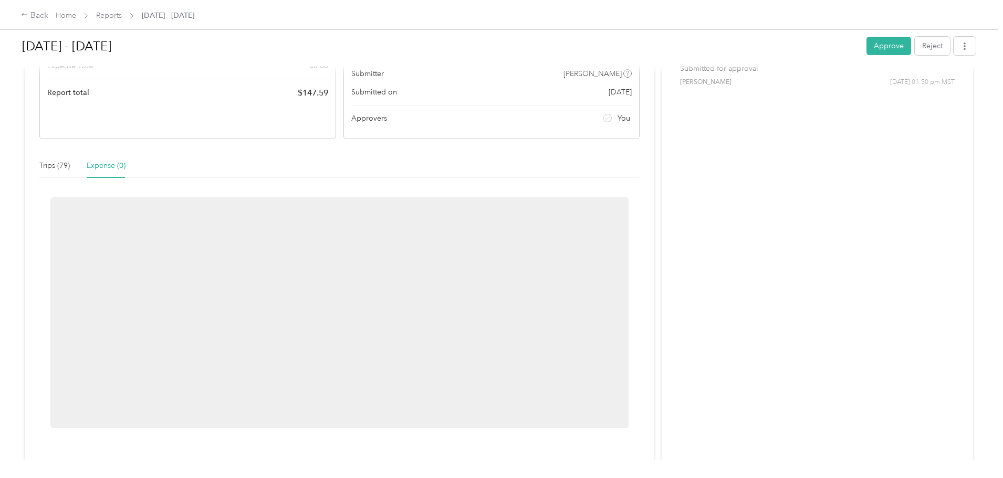
scroll to position [117, 0]
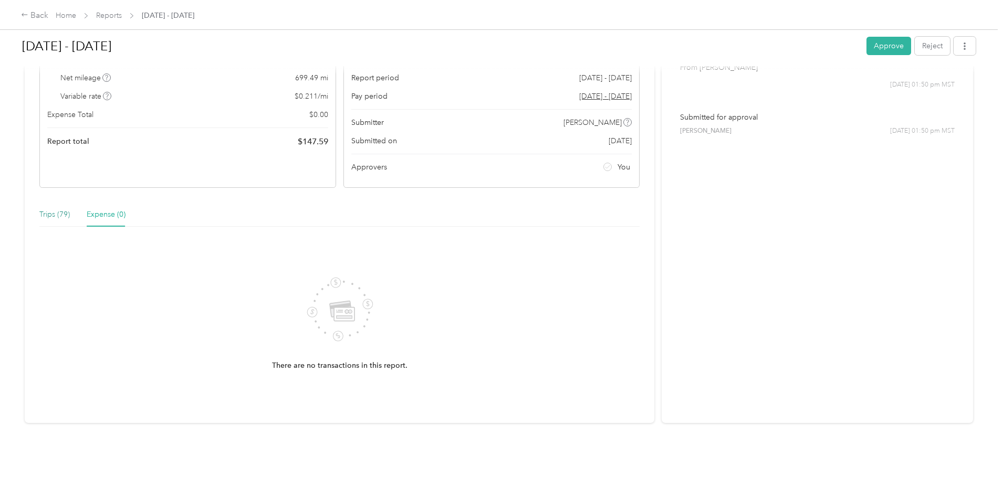
click at [70, 210] on div "Trips (79)" at bounding box center [54, 215] width 30 height 12
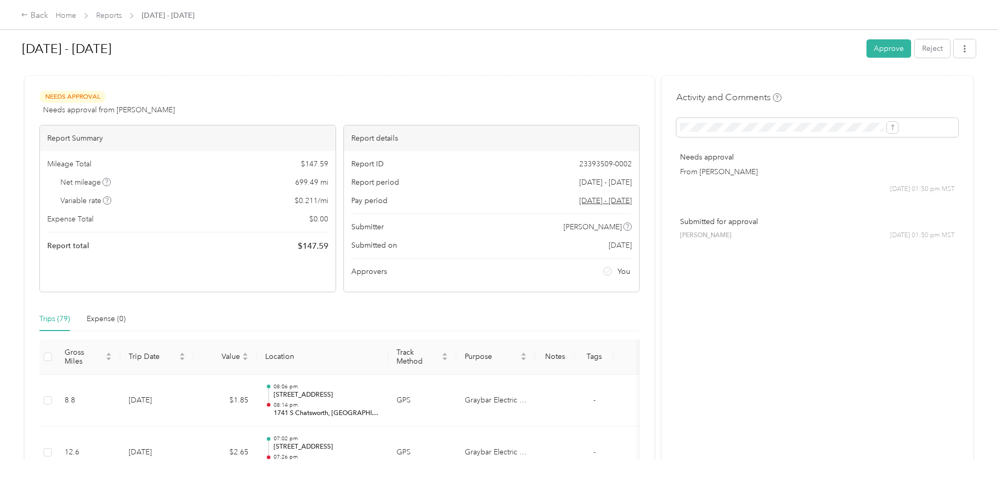
scroll to position [0, 0]
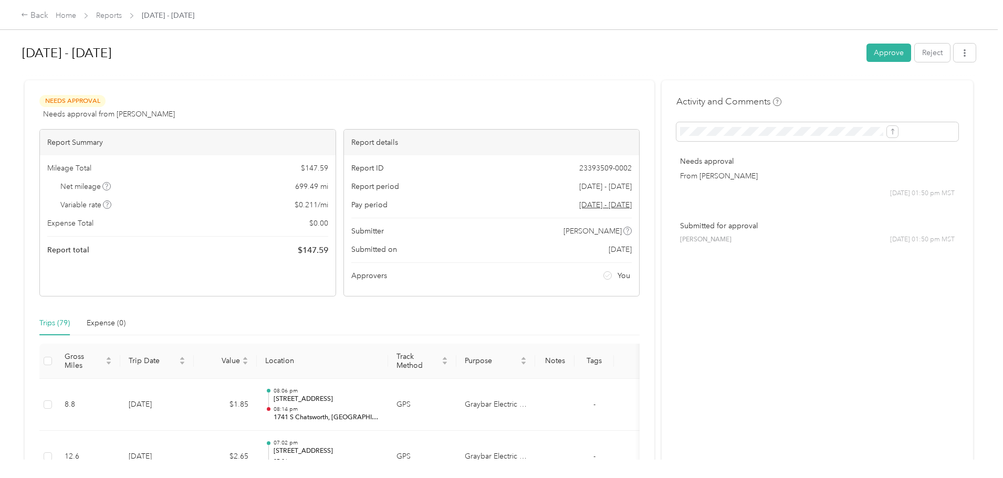
click at [122, 10] on span "Reports" at bounding box center [109, 15] width 26 height 11
click at [122, 17] on link "Reports" at bounding box center [109, 15] width 26 height 9
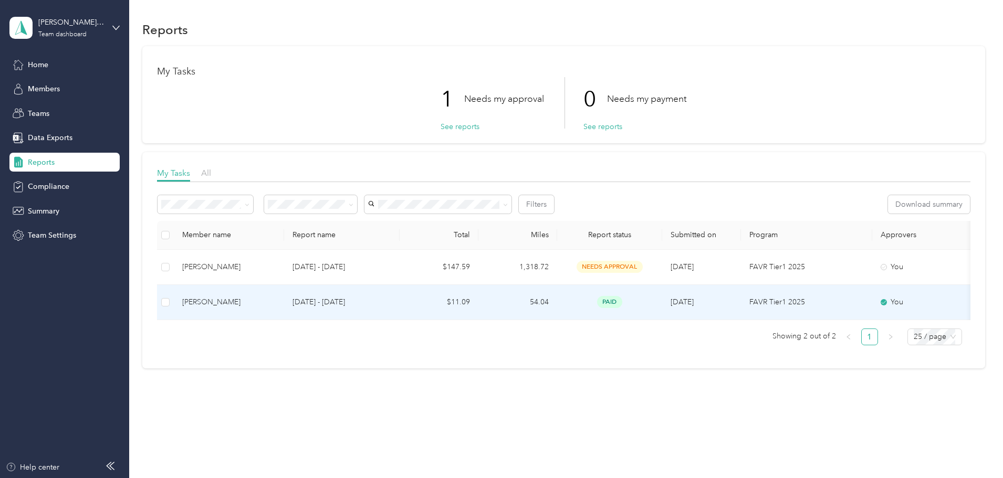
click at [363, 314] on td "[DATE] - [DATE]" at bounding box center [342, 302] width 116 height 35
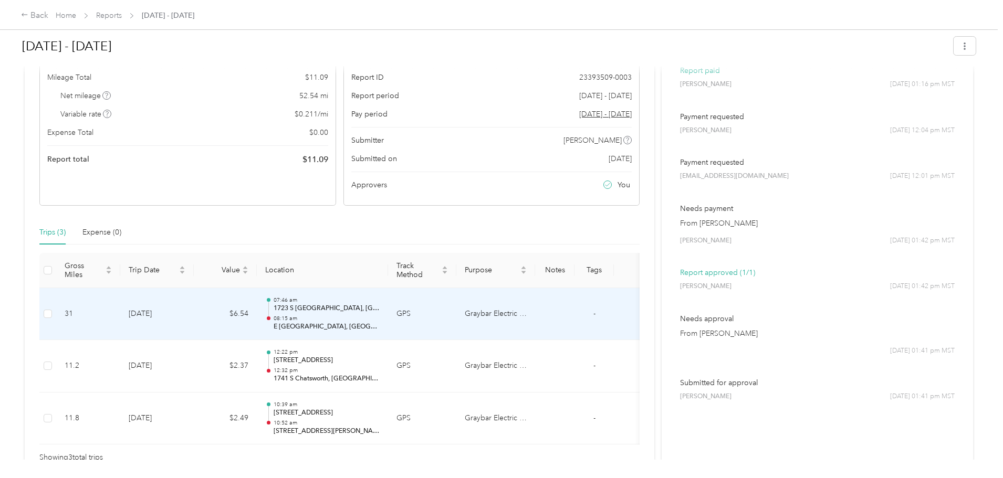
scroll to position [109, 0]
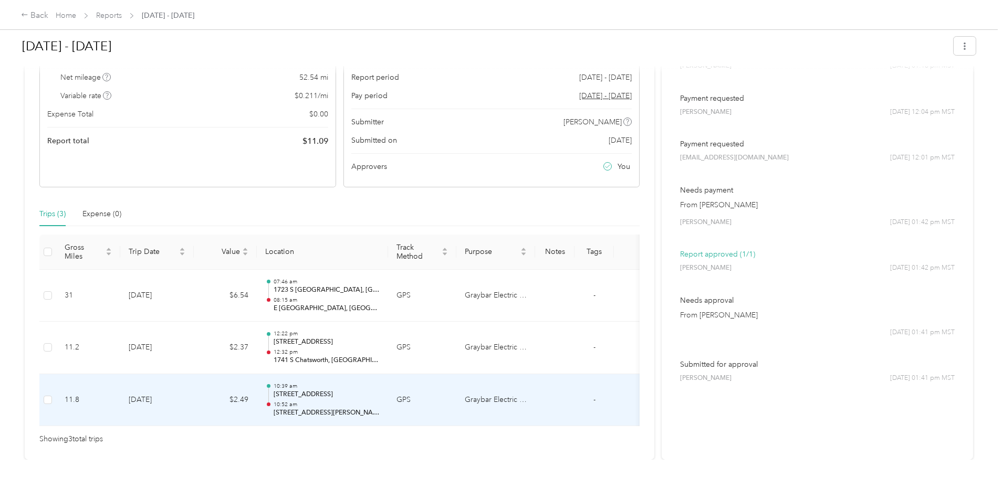
click at [380, 409] on p "[STREET_ADDRESS][PERSON_NAME]" at bounding box center [327, 413] width 106 height 9
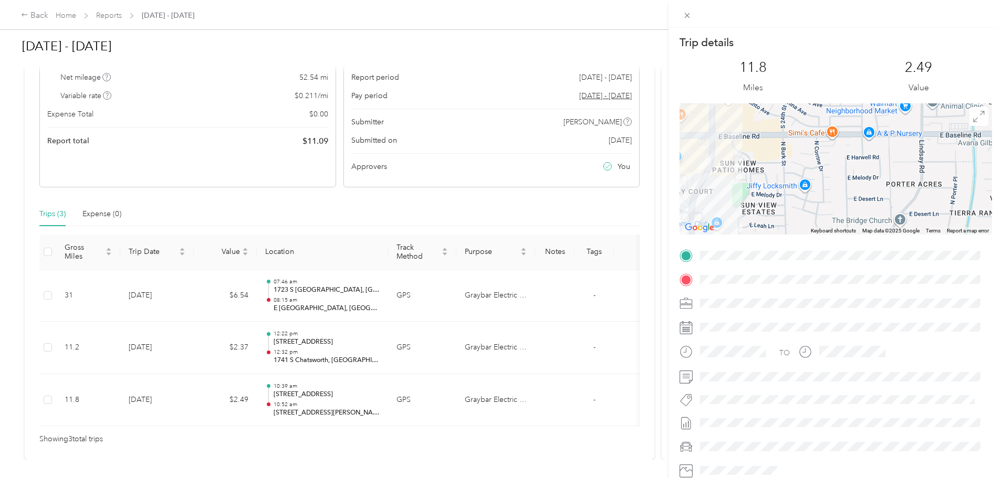
drag, startPoint x: 730, startPoint y: 178, endPoint x: 787, endPoint y: 178, distance: 57.8
click at [787, 178] on div at bounding box center [836, 168] width 313 height 131
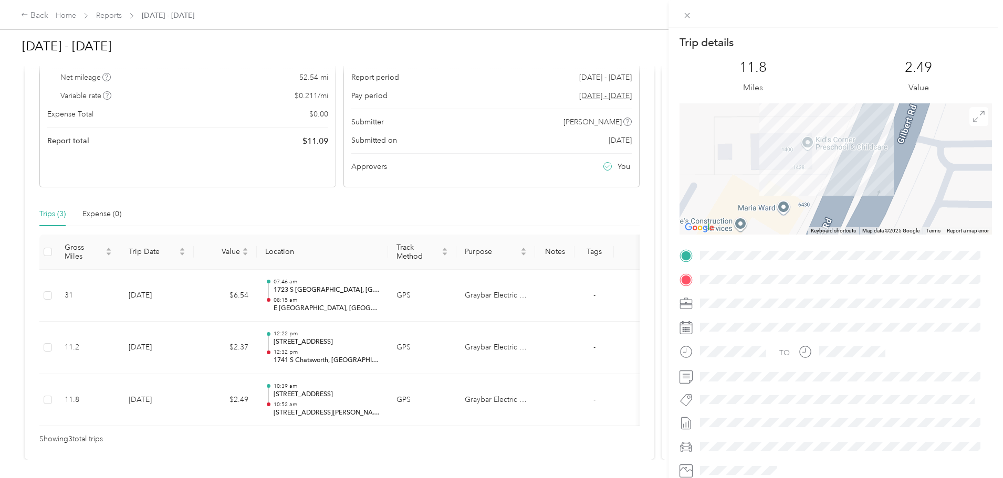
drag, startPoint x: 785, startPoint y: 164, endPoint x: 773, endPoint y: 185, distance: 24.2
click at [773, 185] on div at bounding box center [836, 168] width 313 height 131
click at [431, 346] on div "Trip details This trip cannot be edited because it is either under review, appr…" at bounding box center [501, 239] width 1003 height 478
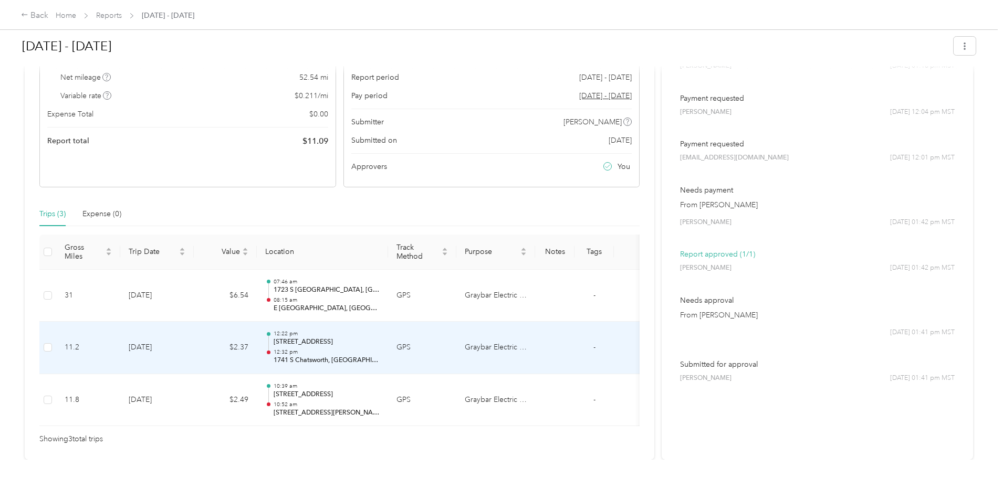
click at [380, 344] on p "[STREET_ADDRESS]" at bounding box center [327, 342] width 106 height 9
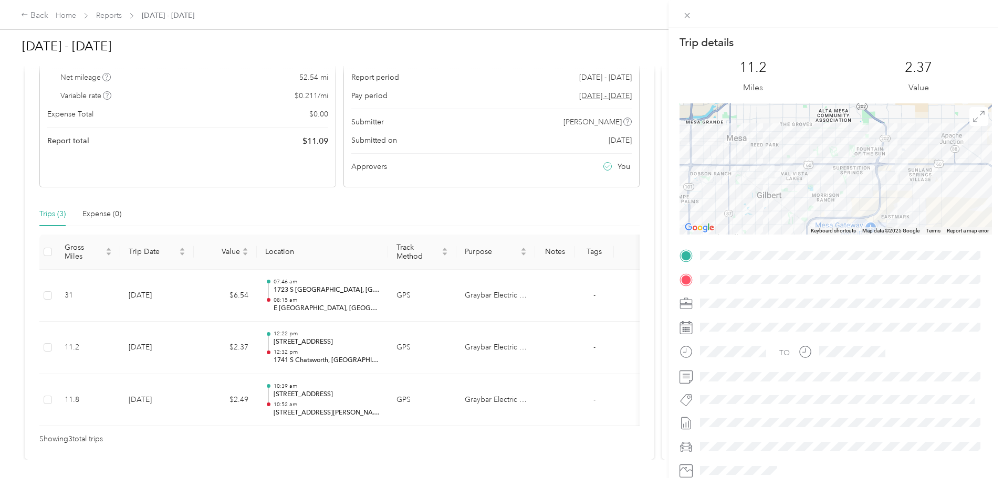
drag, startPoint x: 334, startPoint y: 436, endPoint x: 409, endPoint y: 442, distance: 74.8
click at [407, 443] on div "Trip details This trip cannot be edited because it is either under review, appr…" at bounding box center [501, 239] width 1003 height 478
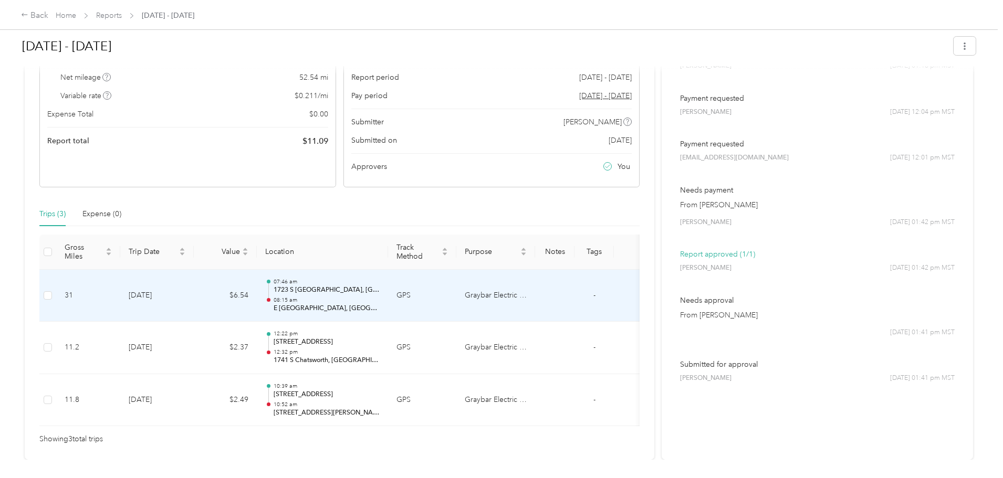
click at [380, 312] on p "E Sky Harbor Blvd, Central City, Phoenix, AZ" at bounding box center [327, 308] width 106 height 9
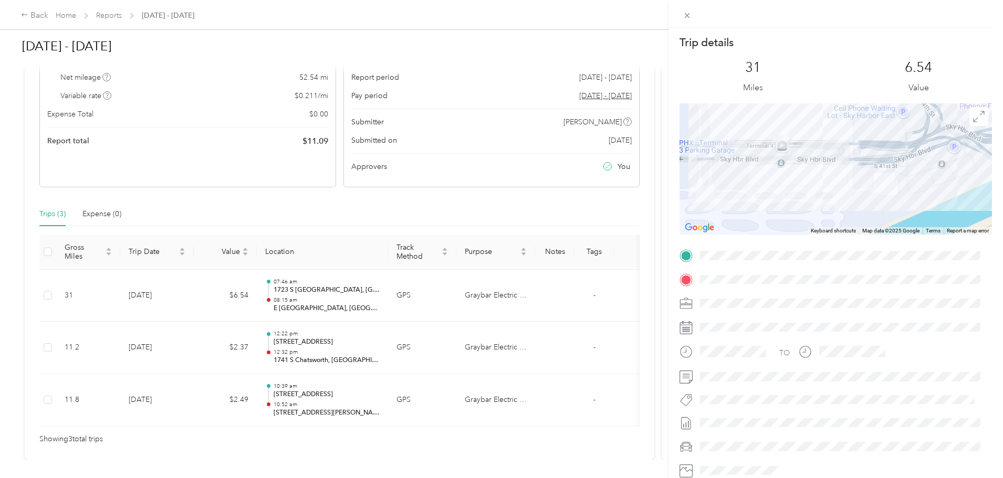
click at [793, 190] on div at bounding box center [836, 168] width 313 height 131
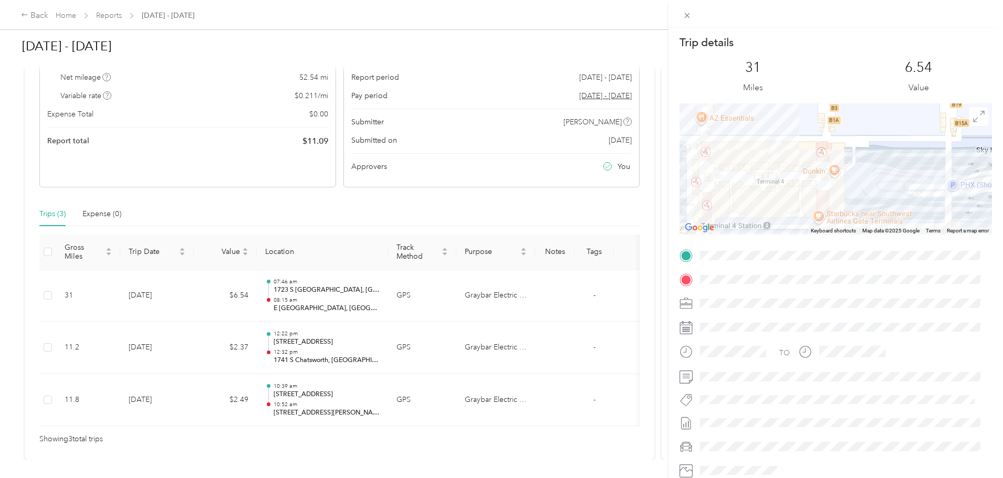
click at [188, 19] on div "Trip details This trip cannot be edited because it is either under review, appr…" at bounding box center [501, 239] width 1003 height 478
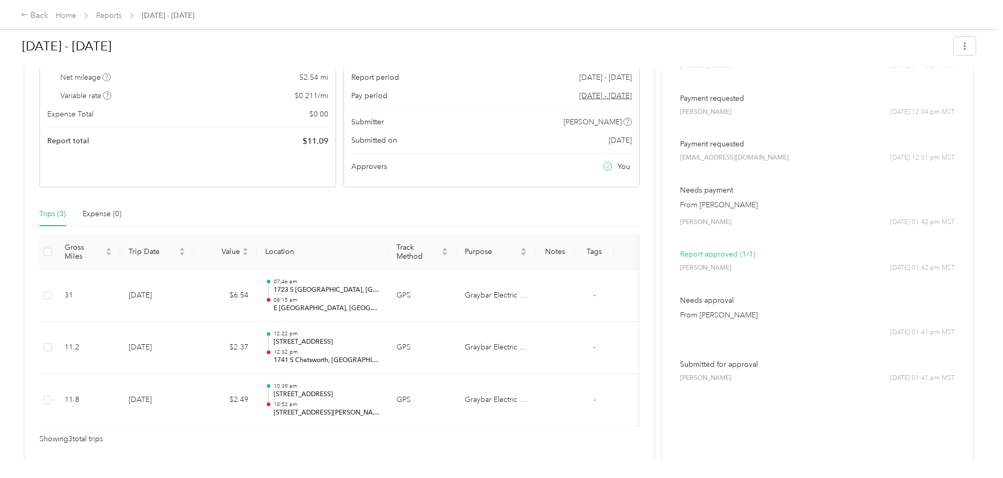
click at [192, 16] on div at bounding box center [501, 239] width 1003 height 478
click at [122, 16] on link "Reports" at bounding box center [109, 15] width 26 height 9
